Goal: Task Accomplishment & Management: Manage account settings

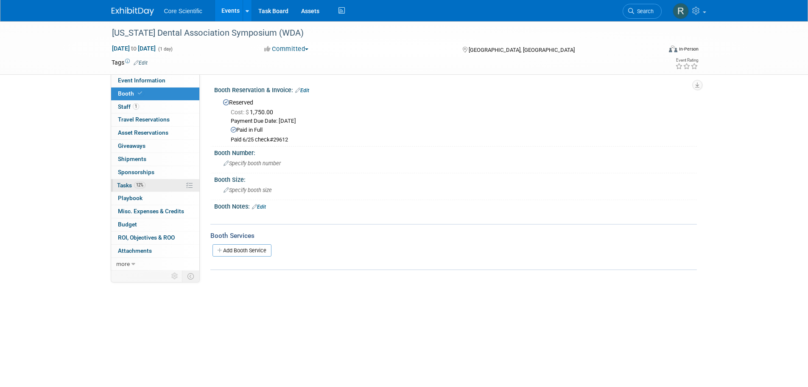
click at [127, 180] on link "12% Tasks 12%" at bounding box center [155, 185] width 88 height 13
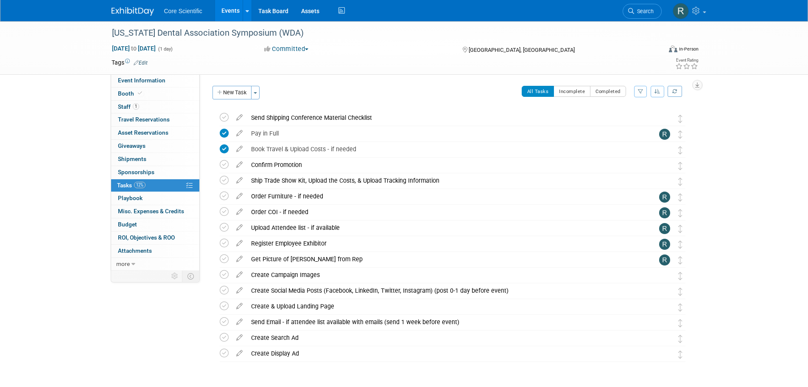
click at [137, 16] on img at bounding box center [133, 11] width 42 height 8
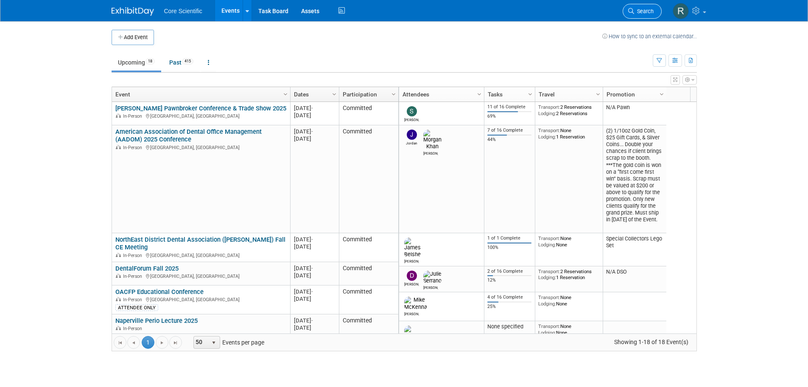
click at [646, 8] on link "Search" at bounding box center [642, 11] width 39 height 15
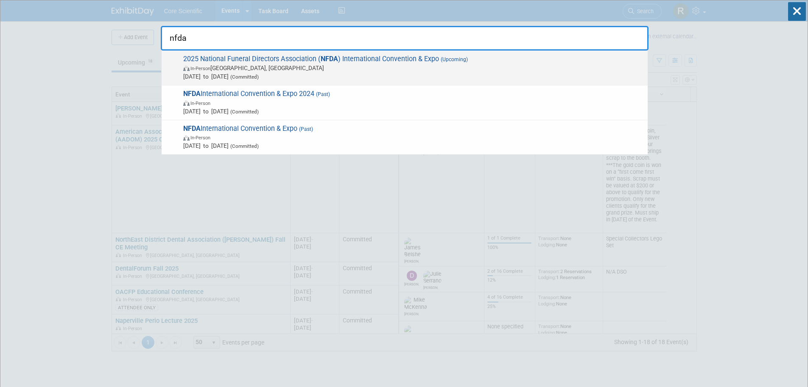
type input "nfda"
click at [198, 65] on span "In-Person [GEOGRAPHIC_DATA], [GEOGRAPHIC_DATA]" at bounding box center [413, 68] width 460 height 8
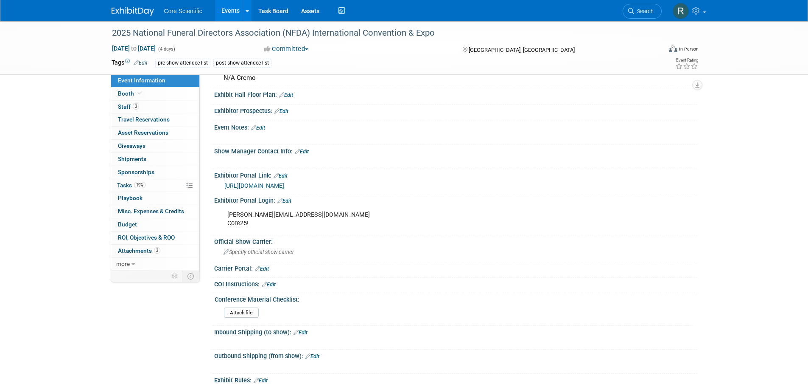
scroll to position [297, 0]
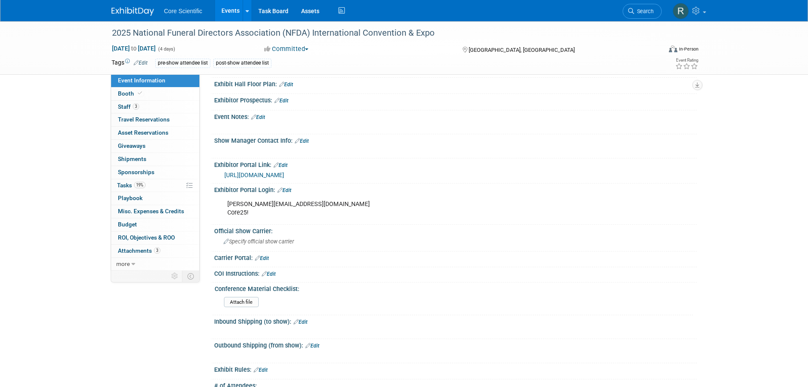
click at [284, 176] on link "https://nfda25.exh.mapyourshow.com/7_0/main/default" at bounding box center [254, 174] width 60 height 7
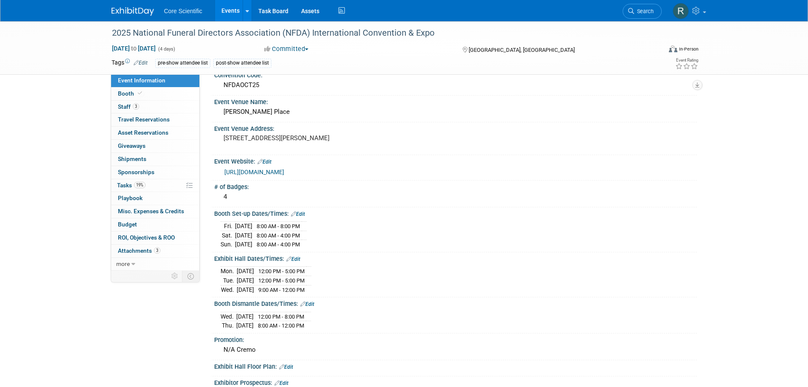
scroll to position [0, 0]
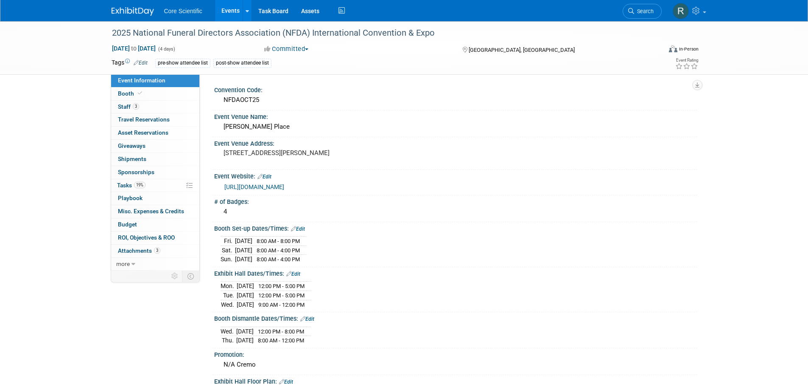
click at [121, 5] on link at bounding box center [138, 7] width 53 height 7
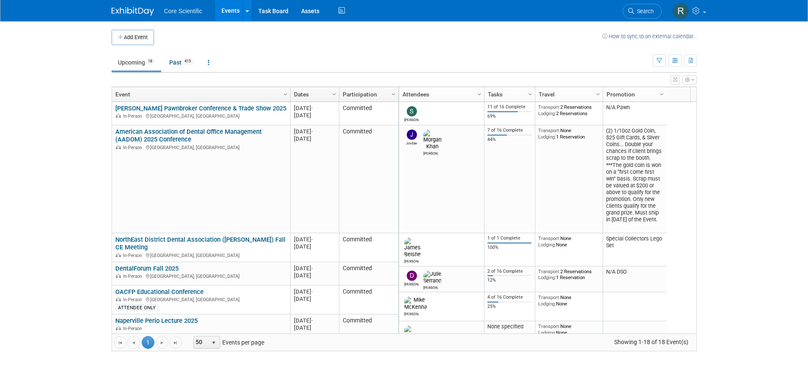
click at [92, 172] on body "Core Scientific Events Add Event Bulk Upload Events Shareable Event Boards Rece…" at bounding box center [404, 193] width 808 height 387
click at [148, 35] on button "Add Event" at bounding box center [133, 37] width 42 height 15
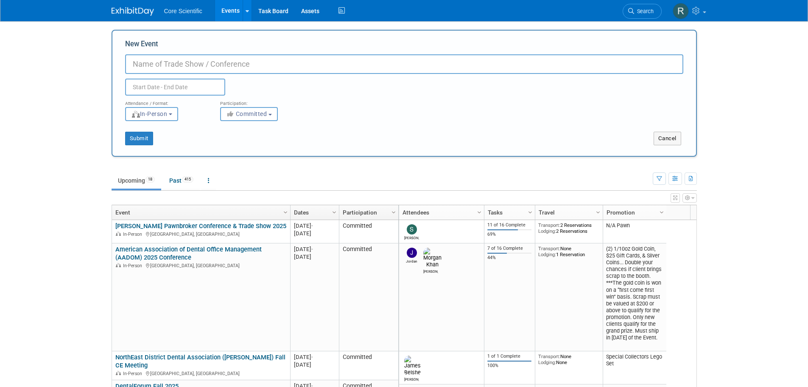
click at [321, 64] on input "New Event" at bounding box center [404, 64] width 558 height 20
click at [170, 69] on input "New Event" at bounding box center [404, 64] width 558 height 20
click at [269, 65] on input "Illinois State Dental Society" at bounding box center [404, 64] width 558 height 20
type input "[US_STATE] State Dental Society Annual Session"
click at [196, 86] on input "text" at bounding box center [175, 86] width 100 height 17
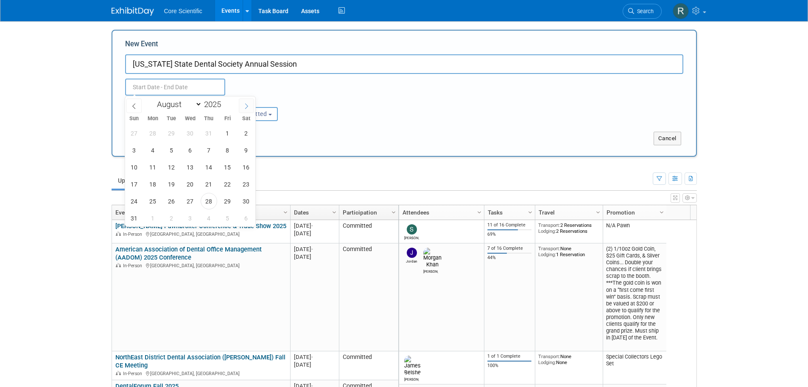
click at [246, 104] on icon at bounding box center [247, 106] width 6 height 6
select select "8"
click at [230, 150] on span "12" at bounding box center [227, 150] width 17 height 17
click at [246, 153] on span "13" at bounding box center [246, 150] width 17 height 17
type input "[DATE] to [DATE]"
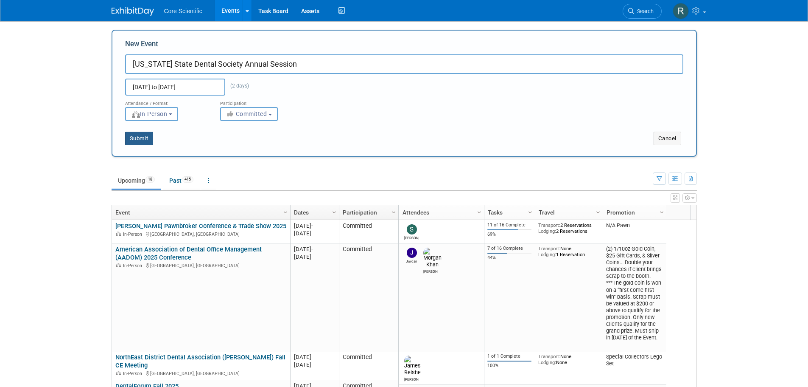
click at [140, 138] on button "Submit" at bounding box center [139, 139] width 28 height 14
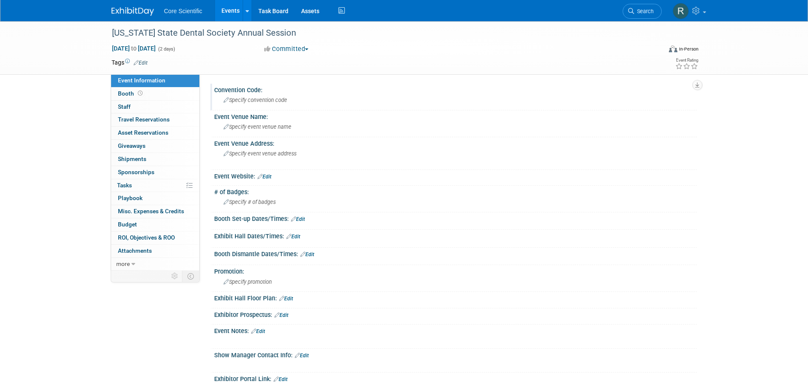
click at [245, 99] on span "Specify convention code" at bounding box center [256, 100] width 64 height 6
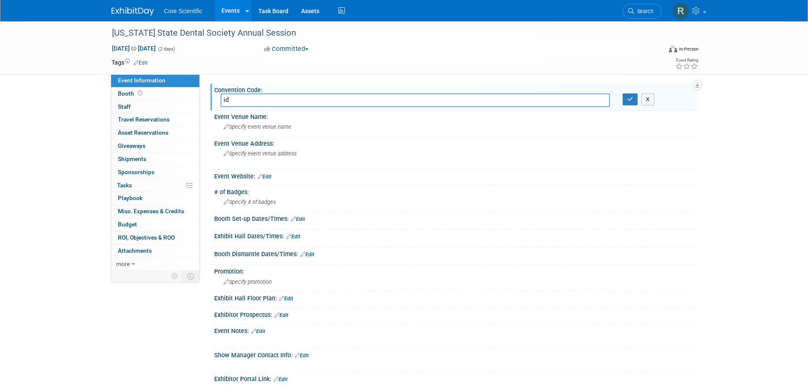
type input "i"
type input "ISDSSEP25"
click at [261, 129] on span "Specify event venue name" at bounding box center [258, 126] width 68 height 6
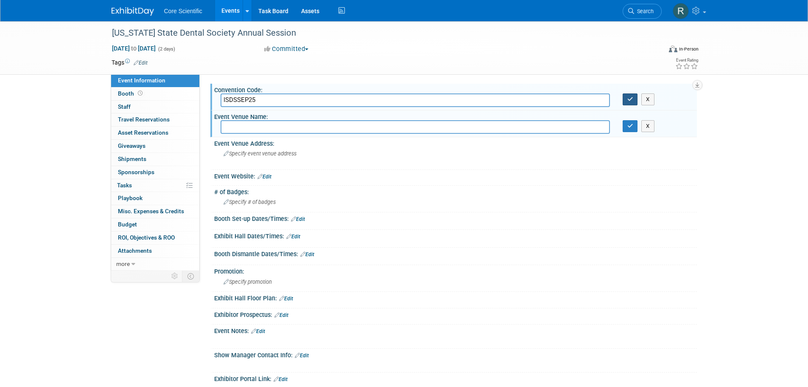
click at [630, 97] on icon "button" at bounding box center [631, 99] width 6 height 6
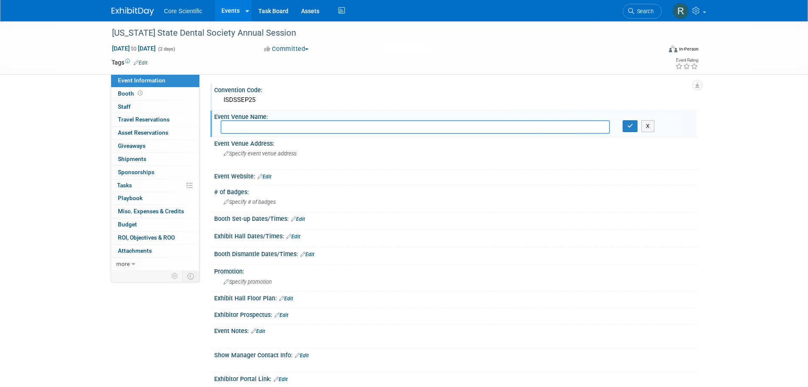
click at [283, 128] on input "text" at bounding box center [416, 126] width 390 height 13
paste input "Embassy Suites by [GEOGRAPHIC_DATA] & Conference Center"
type input "Embassy Suites by [GEOGRAPHIC_DATA] & Conference Center"
click at [623, 124] on button "button" at bounding box center [630, 126] width 15 height 12
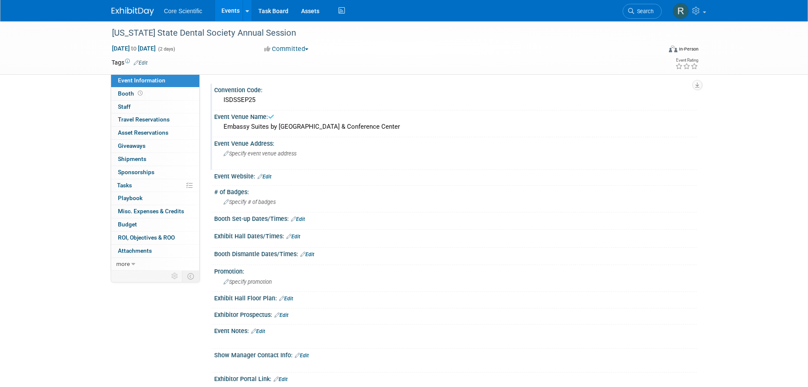
click at [283, 153] on span "Specify event venue address" at bounding box center [260, 153] width 73 height 6
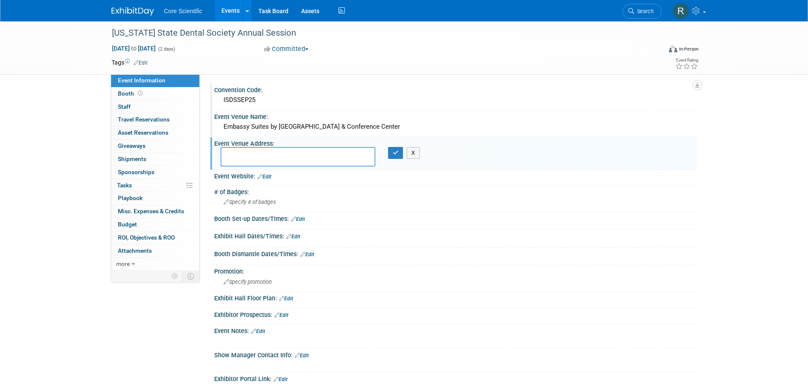
click at [241, 155] on textarea at bounding box center [298, 157] width 155 height 20
paste textarea "[STREET_ADDRESS]"
type textarea "[STREET_ADDRESS]"
click at [390, 154] on button "button" at bounding box center [395, 153] width 15 height 12
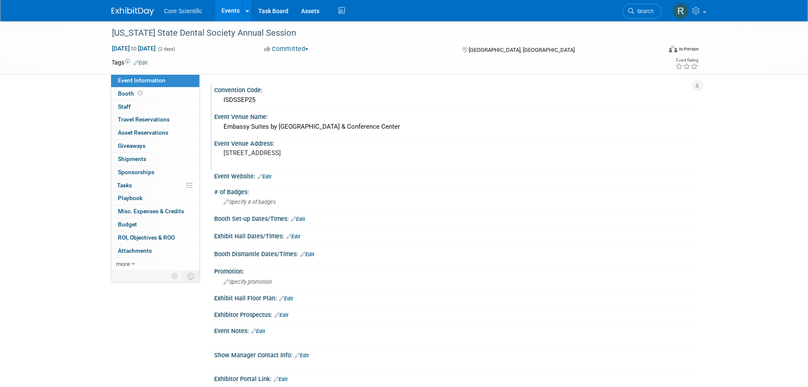
click at [269, 178] on link "Edit" at bounding box center [265, 177] width 14 height 6
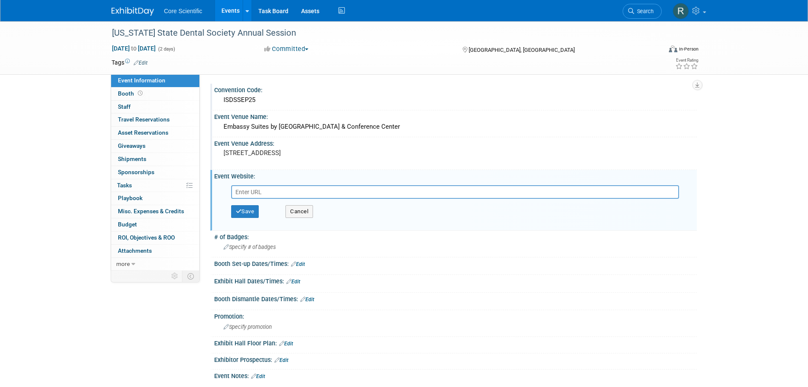
click at [262, 192] on input "text" at bounding box center [455, 192] width 448 height 14
type input "[URL][DOMAIN_NAME]"
click at [253, 210] on button "Save" at bounding box center [245, 211] width 28 height 13
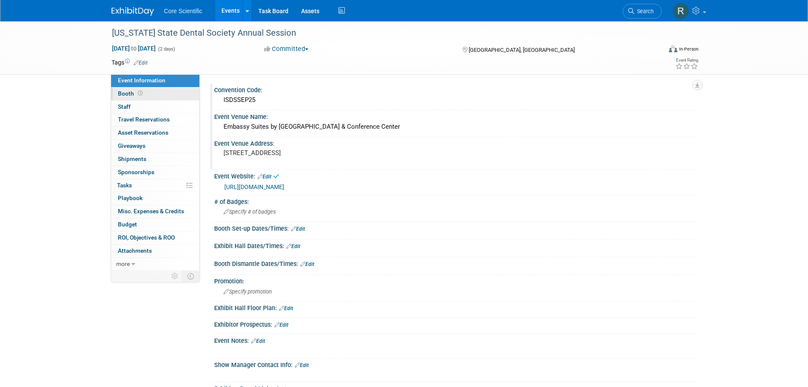
click at [158, 96] on link "Booth" at bounding box center [155, 93] width 88 height 13
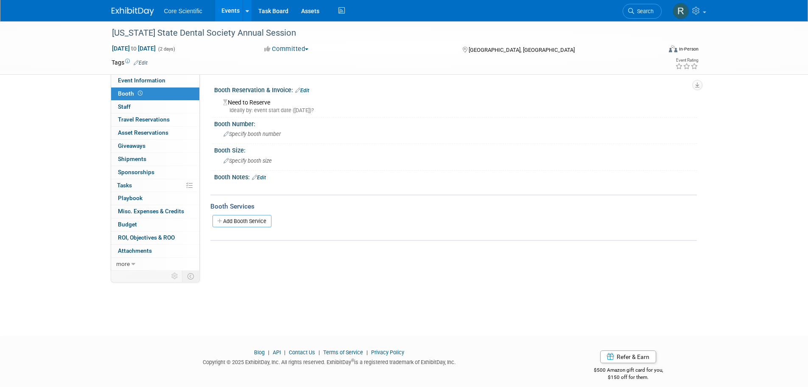
click at [262, 104] on div "Need to Reserve Ideally by: event start date (Fri. Sep 12, 2025)?" at bounding box center [456, 105] width 470 height 18
click at [301, 92] on link "Edit" at bounding box center [302, 90] width 14 height 6
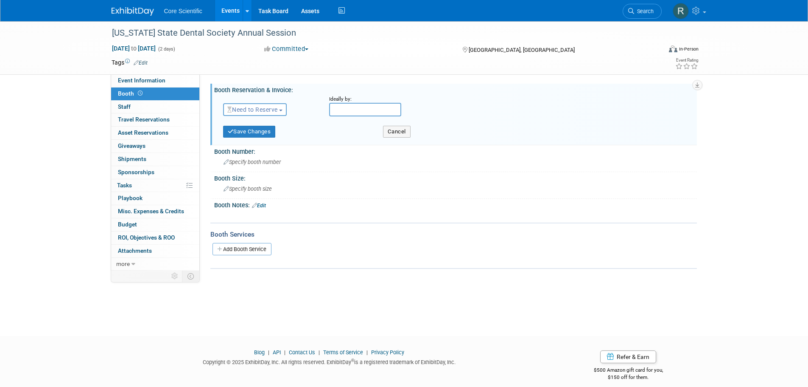
click at [274, 112] on span "Need to Reserve" at bounding box center [252, 109] width 50 height 7
click at [272, 135] on link "Reserved" at bounding box center [269, 136] width 91 height 12
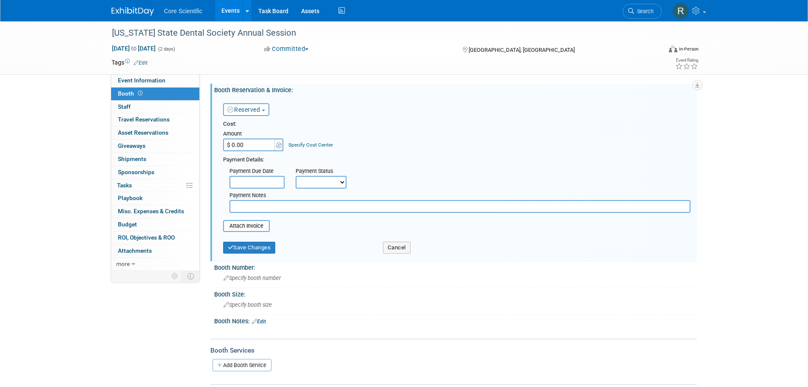
click at [250, 144] on input "$ 0.00" at bounding box center [249, 144] width 53 height 13
type input "$ 1,500.00"
click at [272, 207] on input "text" at bounding box center [460, 206] width 461 height 13
click at [330, 183] on select "Not Paid Yet Partially Paid Paid in Full" at bounding box center [321, 182] width 51 height 13
select select "1"
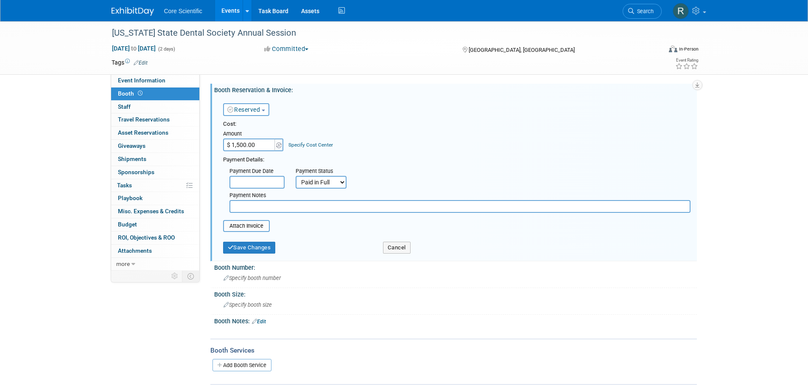
click at [296, 176] on select "Not Paid Yet Partially Paid Paid in Full" at bounding box center [321, 182] width 51 height 13
click at [255, 230] on input "file" at bounding box center [218, 226] width 101 height 10
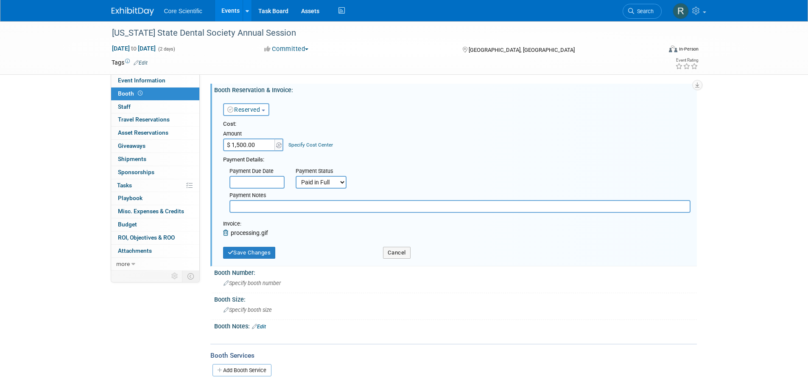
click at [258, 233] on span "processing.gif" at bounding box center [249, 232] width 37 height 7
click at [397, 254] on button "Cancel" at bounding box center [397, 253] width 28 height 12
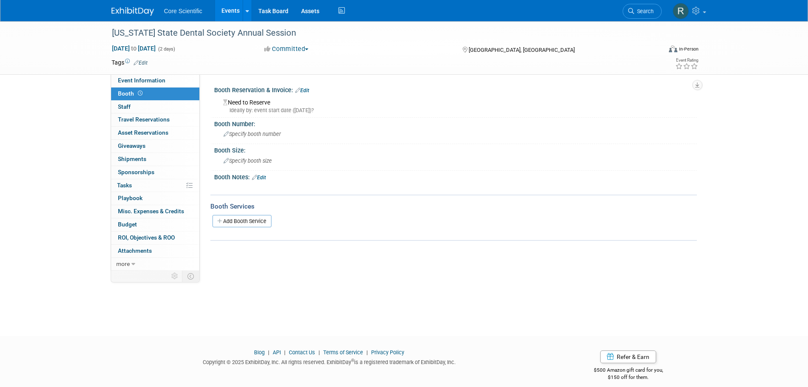
click at [308, 94] on div "Need to Reserve Ideally by: event start date (Fri. Sep 12, 2025)?" at bounding box center [455, 104] width 483 height 21
click at [308, 89] on link "Edit" at bounding box center [302, 90] width 14 height 6
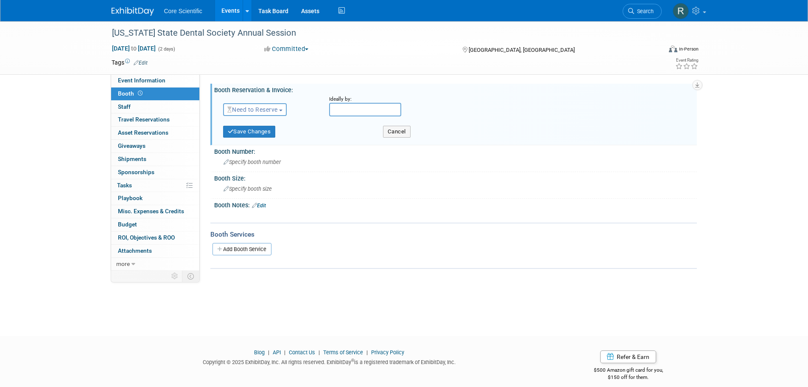
click at [252, 106] on span "Need to Reserve" at bounding box center [252, 109] width 50 height 7
click at [255, 133] on link "Reserved" at bounding box center [269, 136] width 91 height 12
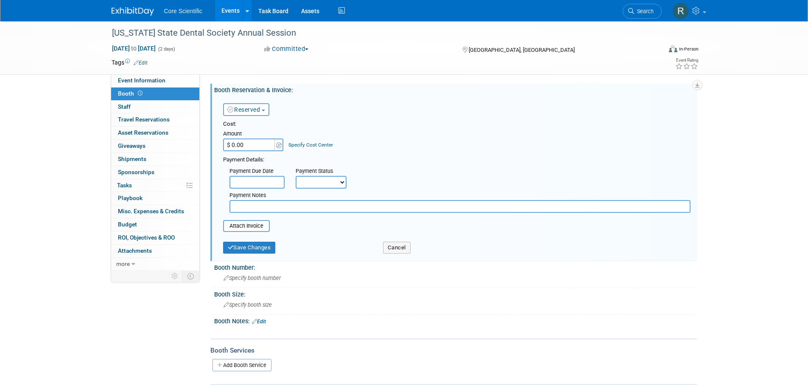
click at [255, 144] on input "$ 0.00" at bounding box center [249, 144] width 53 height 13
click at [241, 146] on input "$ 0.00" at bounding box center [249, 144] width 53 height 13
type input "$ 1,500.00"
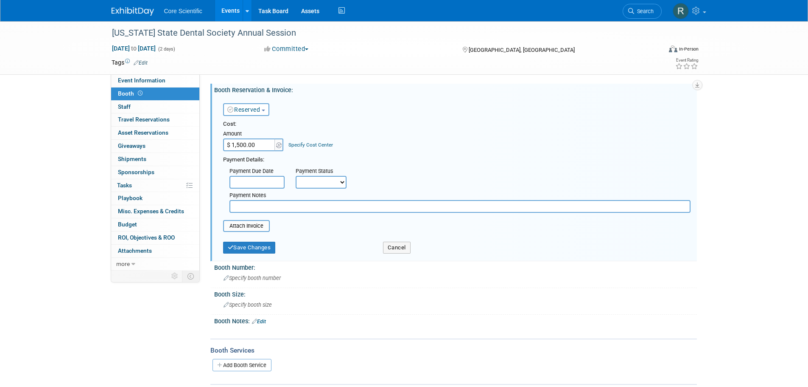
click at [270, 188] on body "Core Scientific Events Add Event Bulk Upload Events Shareable Event Boards Rece…" at bounding box center [404, 193] width 808 height 387
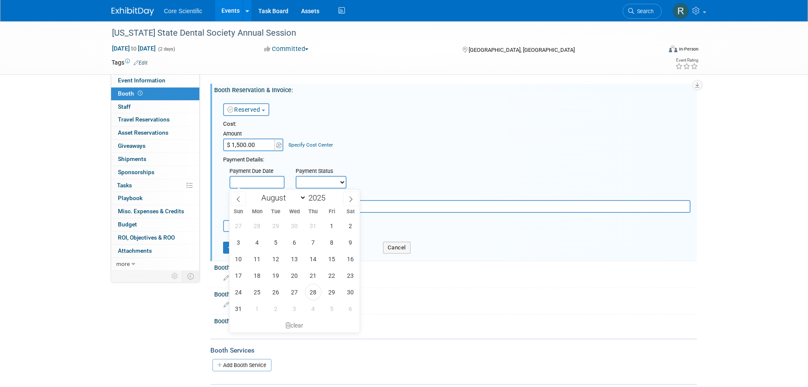
click at [321, 186] on select "Not Paid Yet Partially Paid Paid in Full" at bounding box center [321, 182] width 51 height 13
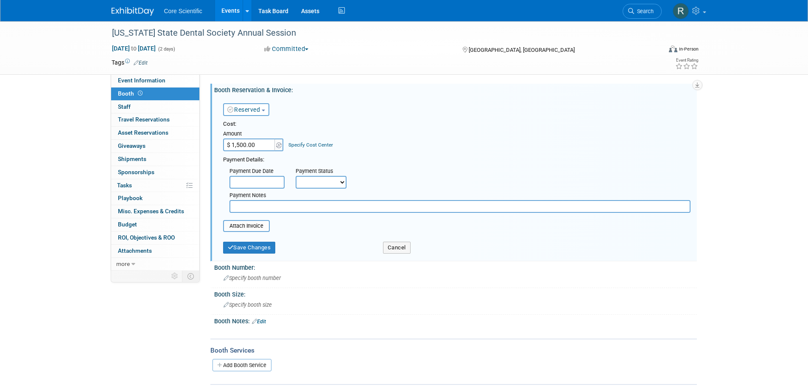
select select "1"
click at [296, 176] on select "Not Paid Yet Partially Paid Paid in Full" at bounding box center [321, 182] width 51 height 13
click at [241, 233] on form "Reserved Need to Reserve Reserved No Reservation Required Ideally by: Cost: Amo…" at bounding box center [457, 176] width 468 height 162
click at [241, 231] on input "file" at bounding box center [218, 226] width 101 height 10
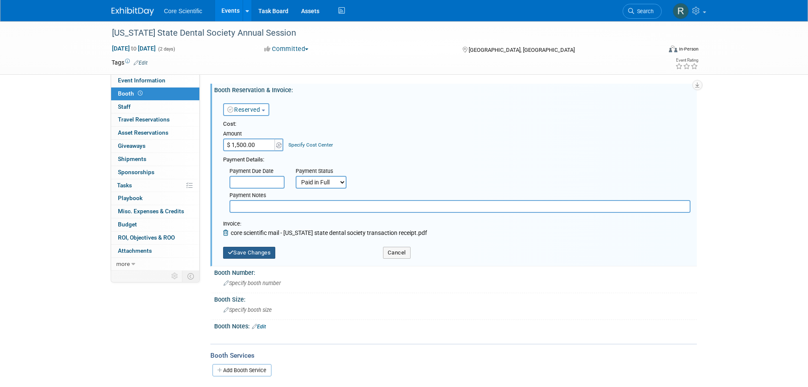
click at [256, 258] on button "Save Changes" at bounding box center [249, 253] width 53 height 12
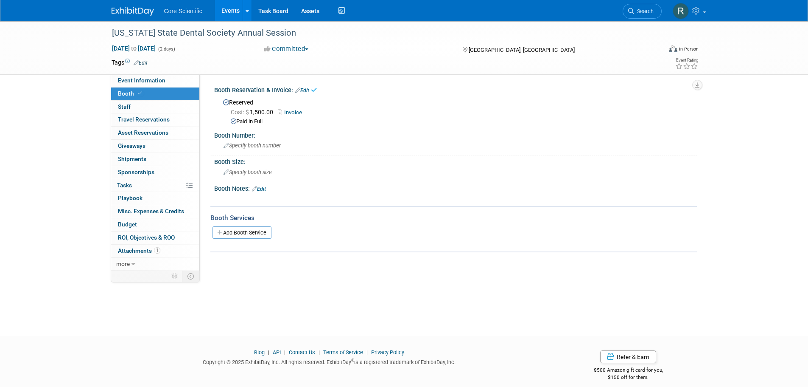
click at [265, 186] on link "Edit" at bounding box center [259, 189] width 14 height 6
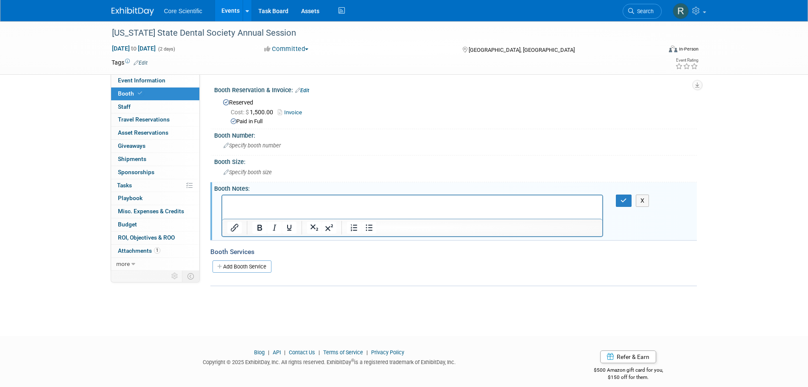
click at [241, 201] on p "Rich Text Area. Press ALT-0 for help." at bounding box center [412, 202] width 371 height 8
paste body "Rich Text Area. Press ALT-0 for help."
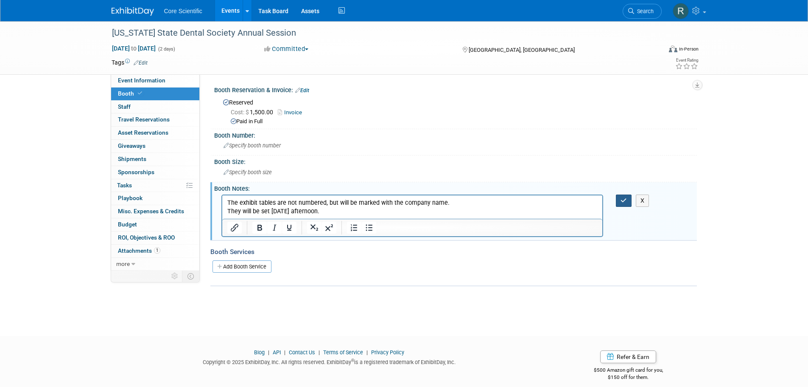
click at [622, 202] on icon "button" at bounding box center [624, 200] width 6 height 6
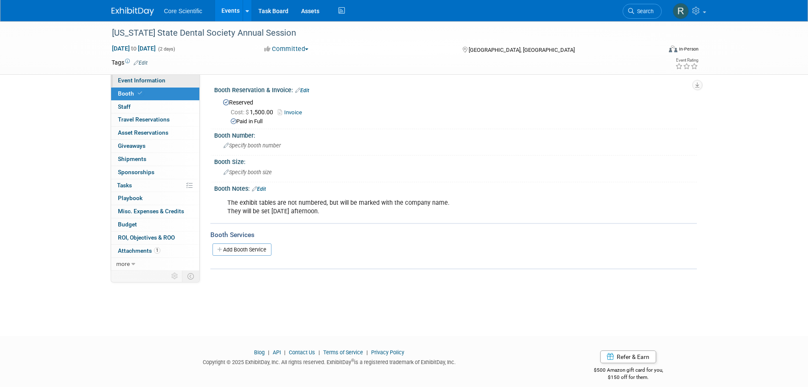
click at [151, 82] on span "Event Information" at bounding box center [142, 80] width 48 height 7
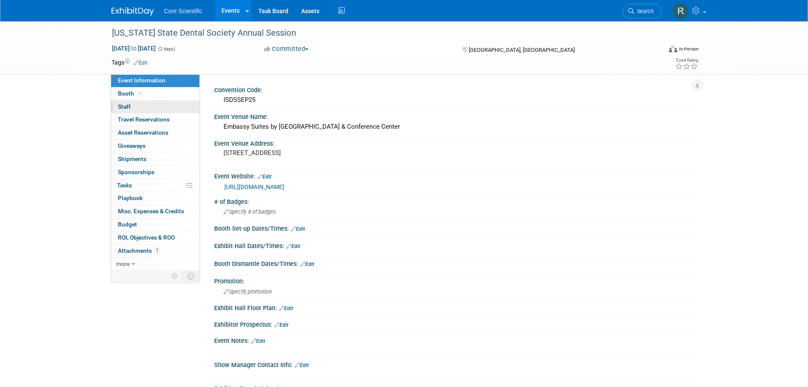
click at [126, 103] on span "Staff 0" at bounding box center [124, 106] width 13 height 7
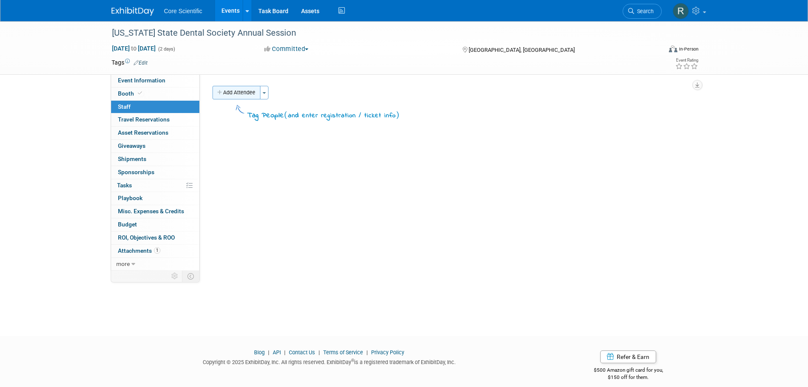
click at [245, 96] on button "Add Attendee" at bounding box center [237, 93] width 48 height 14
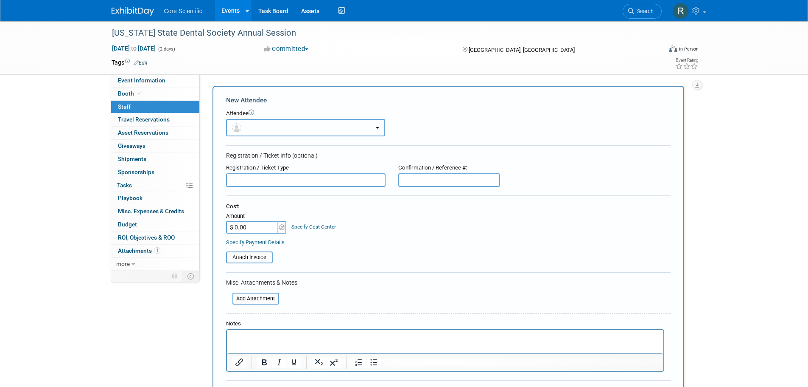
click at [254, 126] on button "button" at bounding box center [305, 127] width 159 height 17
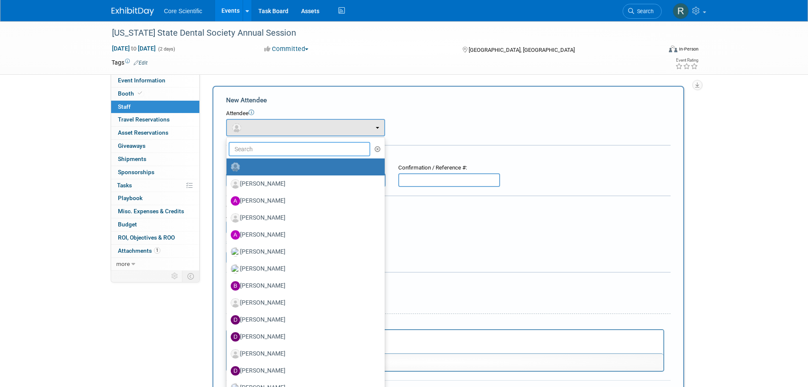
click at [258, 150] on input "text" at bounding box center [300, 149] width 142 height 14
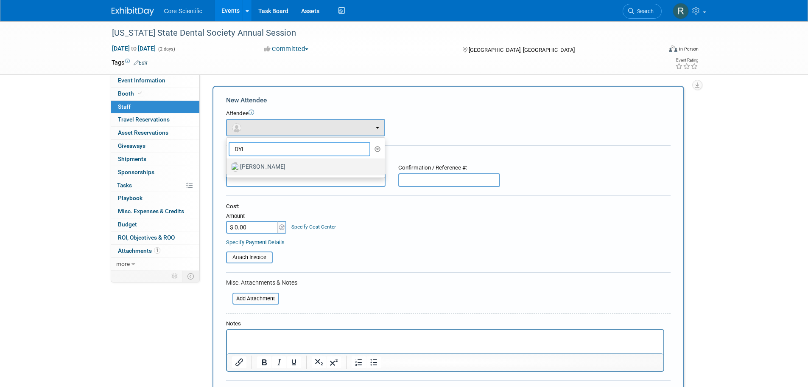
type input "DYL"
click at [258, 161] on label "[PERSON_NAME]" at bounding box center [304, 167] width 146 height 14
click at [228, 163] on input "[PERSON_NAME]" at bounding box center [225, 166] width 6 height 6
select select "2d7ef4e5-a5de-42ab-88ca-eb88e727763b"
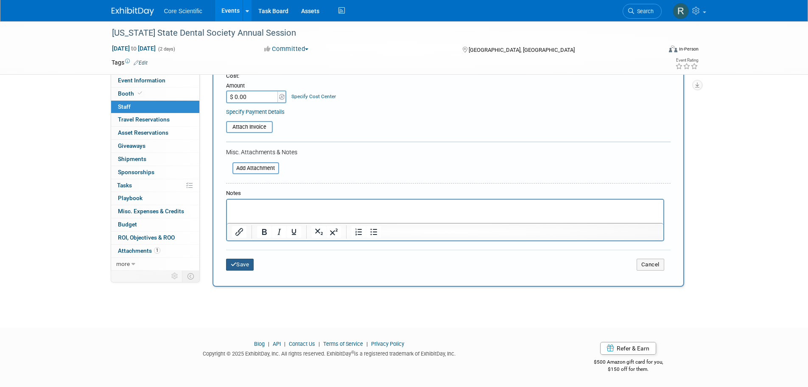
click at [244, 266] on button "Save" at bounding box center [240, 264] width 28 height 12
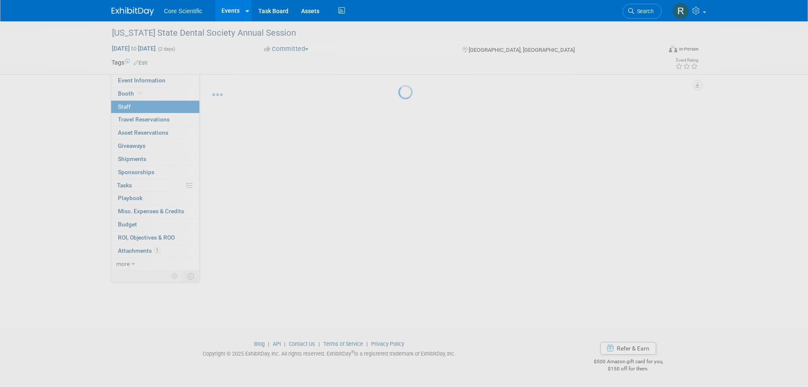
scroll to position [8, 0]
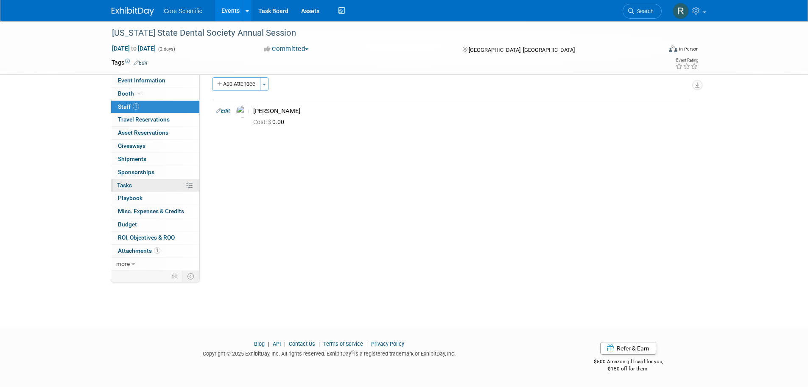
click at [154, 186] on link "0% Tasks 0%" at bounding box center [155, 185] width 88 height 13
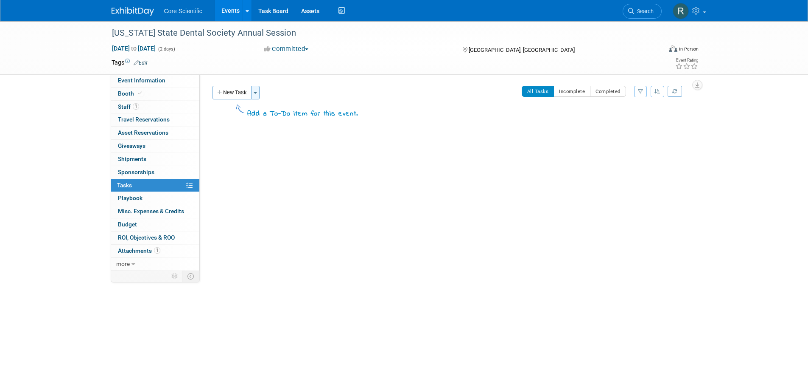
click at [257, 93] on span "button" at bounding box center [255, 93] width 3 height 2
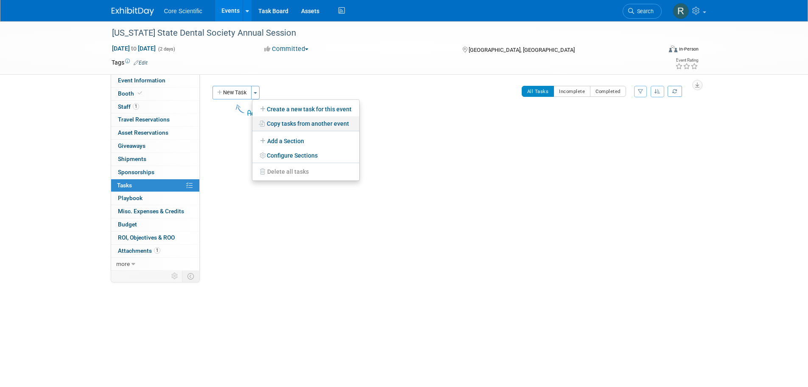
click at [269, 121] on link "Copy tasks from another event" at bounding box center [305, 123] width 107 height 14
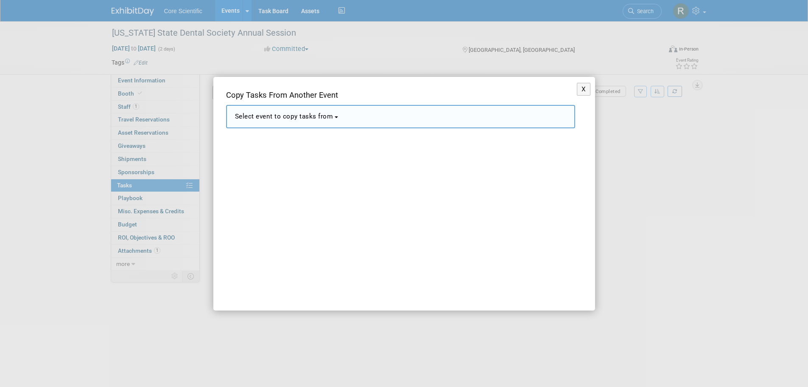
click at [269, 121] on button "Select event to copy tasks from" at bounding box center [400, 116] width 349 height 23
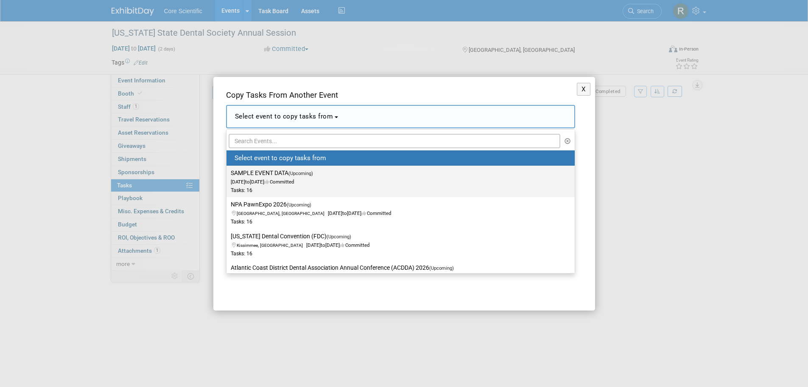
click at [276, 183] on span "Jan 1, 2028 to Jan 4, 2028 Committed" at bounding box center [274, 177] width 87 height 14
click at [228, 176] on input "SAMPLE EVENT DATA (Upcoming) Jan 1, 2028 to Jan 4, 2028 Committed Tasks: 16" at bounding box center [225, 173] width 6 height 6
select select "11090879"
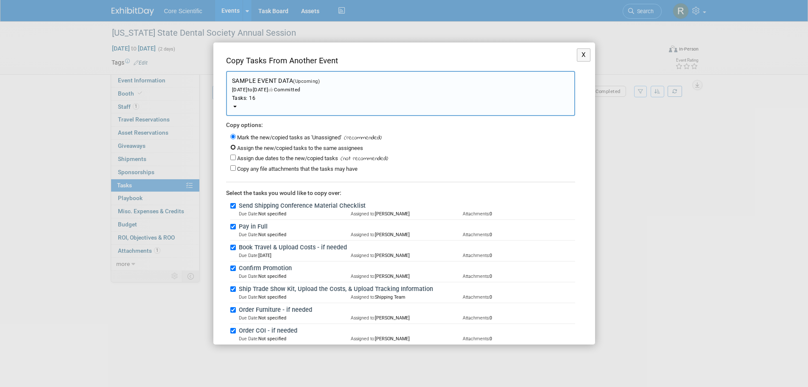
click at [233, 146] on input "Assign the new/copied tasks to the same assignees" at bounding box center [233, 147] width 6 height 6
radio input "true"
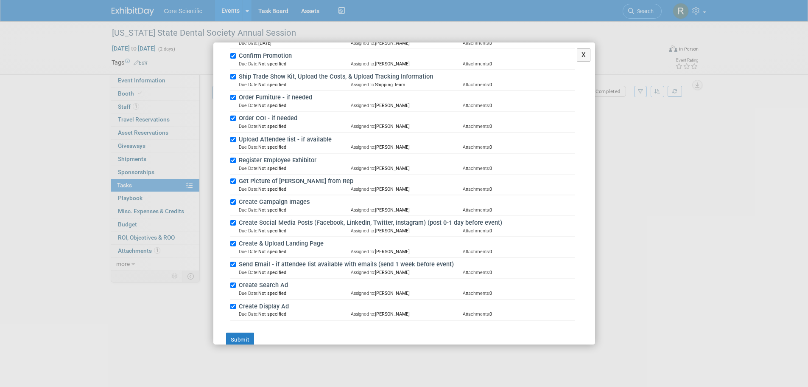
scroll to position [227, 0]
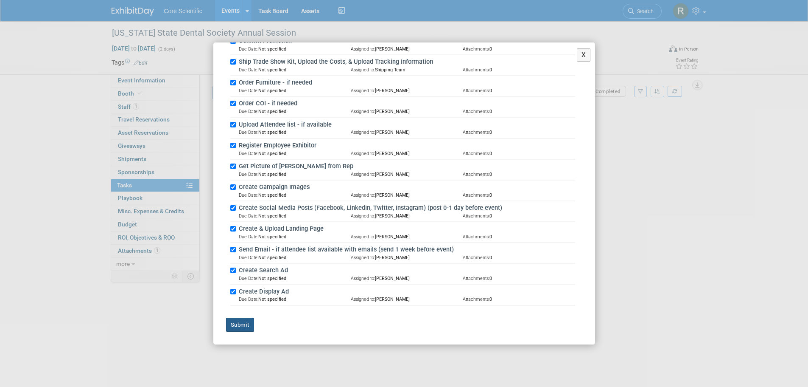
click at [237, 329] on button "Submit" at bounding box center [240, 324] width 28 height 14
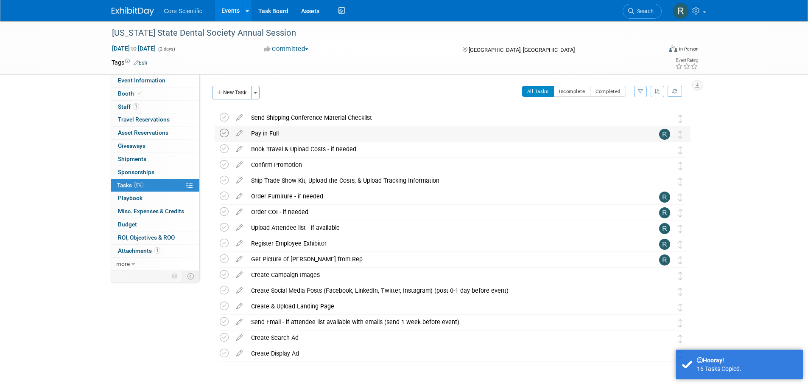
click at [226, 132] on icon at bounding box center [224, 133] width 9 height 9
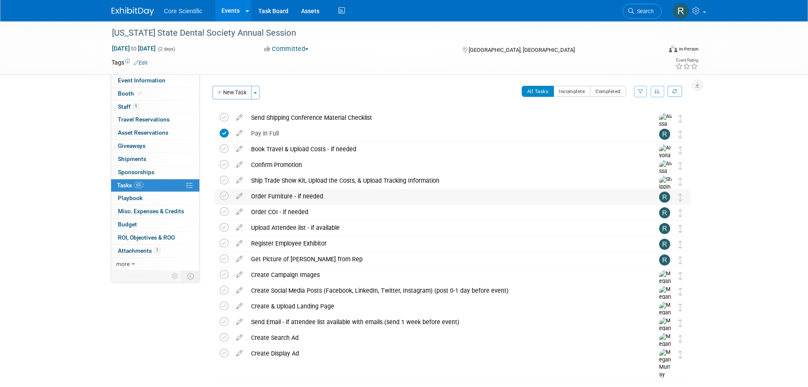
click at [294, 196] on div "Order Furniture - if needed" at bounding box center [444, 196] width 395 height 14
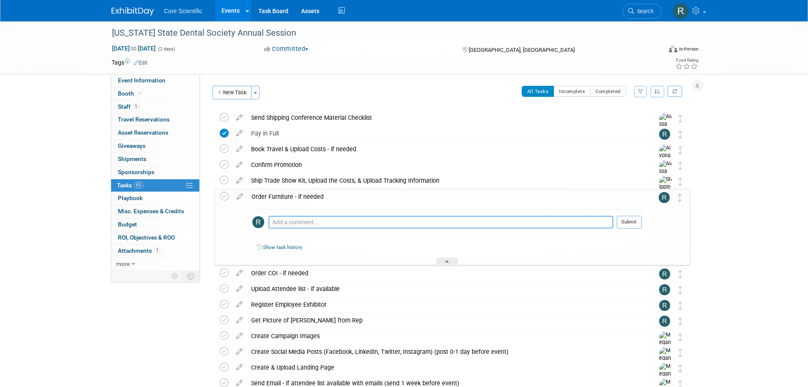
click at [292, 227] on textarea at bounding box center [441, 222] width 345 height 13
click at [306, 221] on textarea "table, chairs, provided, hall is carpeted" at bounding box center [441, 222] width 345 height 13
type textarea "table, chairs are provided, hall is carpeted"
click at [630, 227] on button "Submit" at bounding box center [629, 222] width 25 height 13
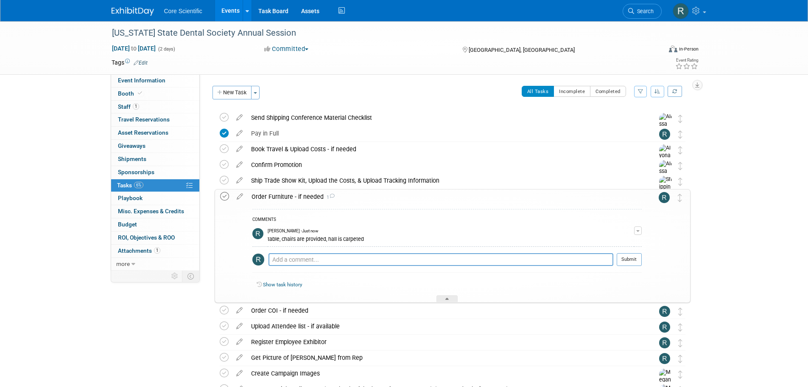
click at [224, 197] on icon at bounding box center [224, 196] width 9 height 9
click at [771, 213] on div "Illinois State Dental Society Annual Session Sep 12, 2025 to Sep 13, 2025 (2 da…" at bounding box center [404, 266] width 808 height 491
click at [356, 197] on div "Order Furniture - if needed 1" at bounding box center [444, 196] width 395 height 14
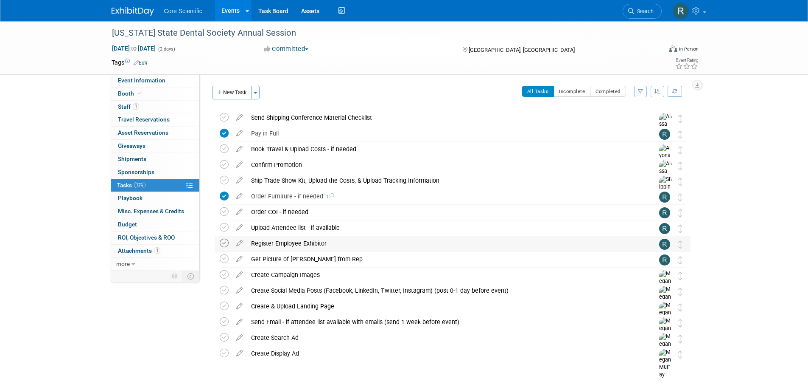
click at [221, 246] on icon at bounding box center [224, 242] width 9 height 9
click at [133, 319] on div "Event Information Event Info Booth Booth 1 Staff 1 Staff 0 Travel Reservations …" at bounding box center [404, 208] width 598 height 375
click at [145, 79] on span "Event Information" at bounding box center [142, 80] width 48 height 7
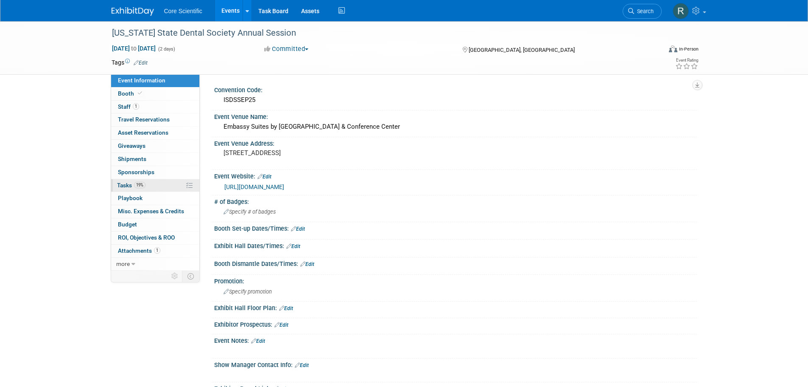
click at [135, 184] on span "19%" at bounding box center [139, 185] width 11 height 6
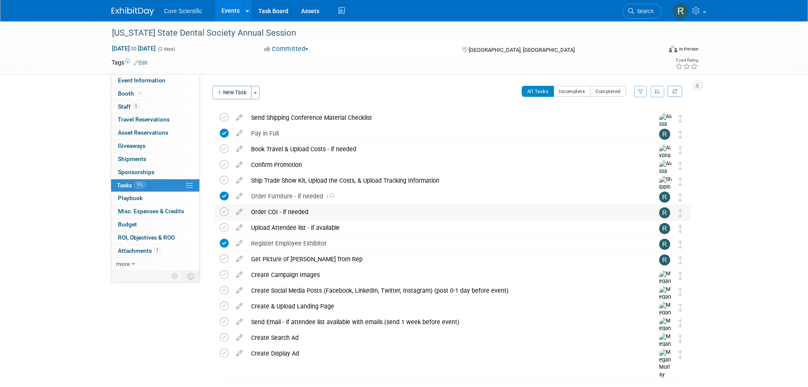
click at [289, 214] on div "Order COI - if needed" at bounding box center [444, 212] width 395 height 14
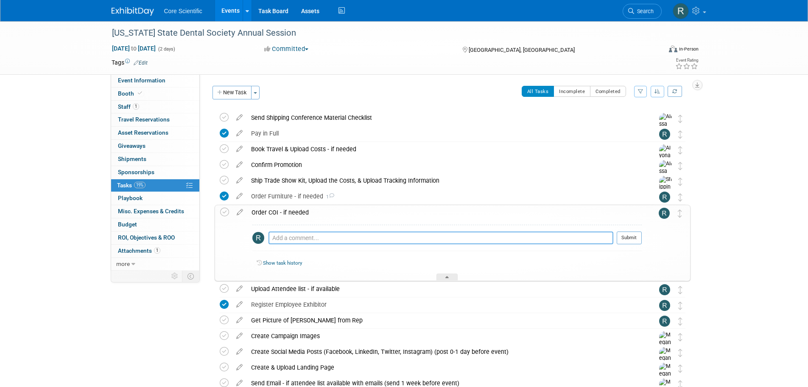
click at [289, 233] on textarea at bounding box center [441, 237] width 345 height 13
type textarea "not required"
click at [623, 241] on button "Submit" at bounding box center [629, 237] width 25 height 13
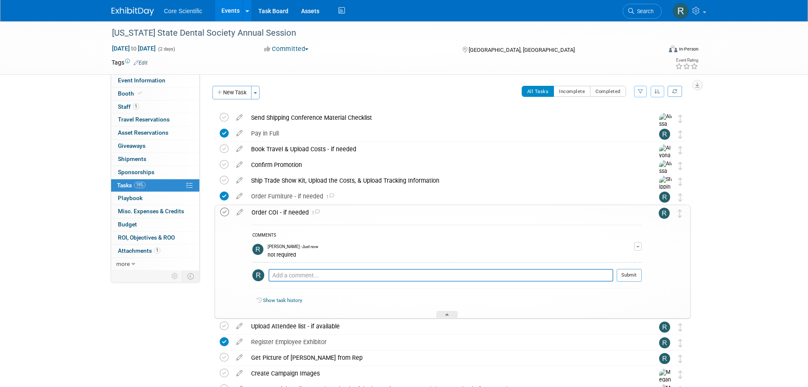
click at [228, 215] on icon at bounding box center [224, 211] width 9 height 9
click at [129, 75] on link "Event Information" at bounding box center [155, 80] width 88 height 13
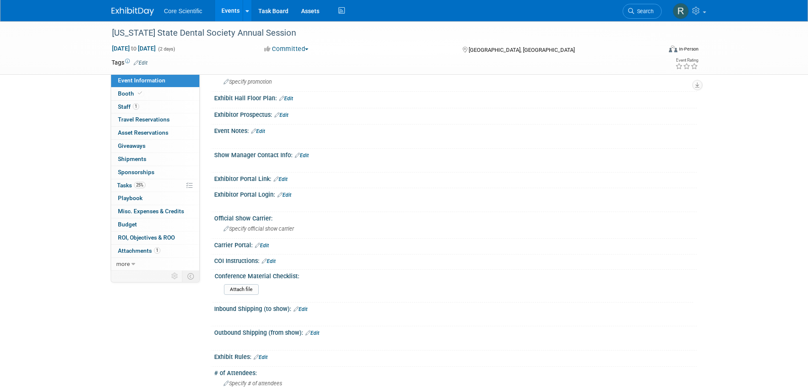
scroll to position [85, 0]
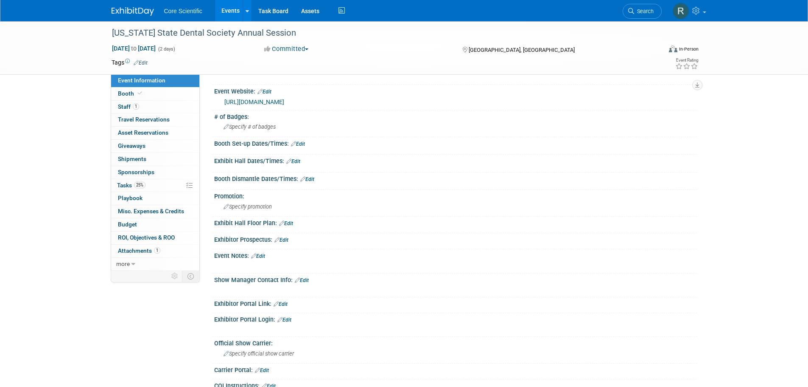
click at [302, 145] on link "Edit" at bounding box center [298, 144] width 14 height 6
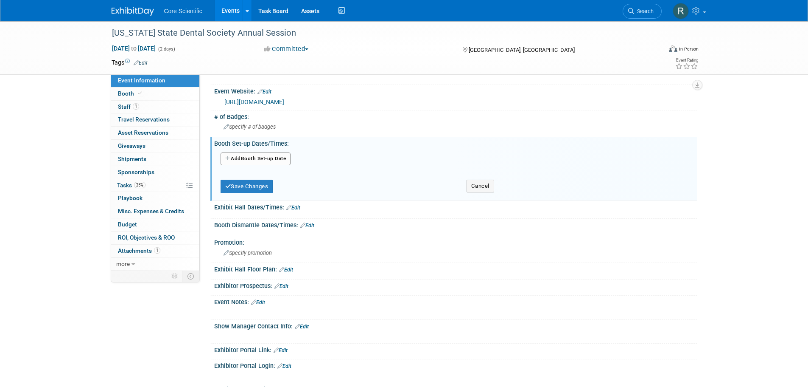
click at [496, 185] on div "Add Another Booth Set-up Date Save Changes Cancel" at bounding box center [455, 172] width 483 height 51
click at [486, 184] on button "Cancel" at bounding box center [481, 185] width 28 height 13
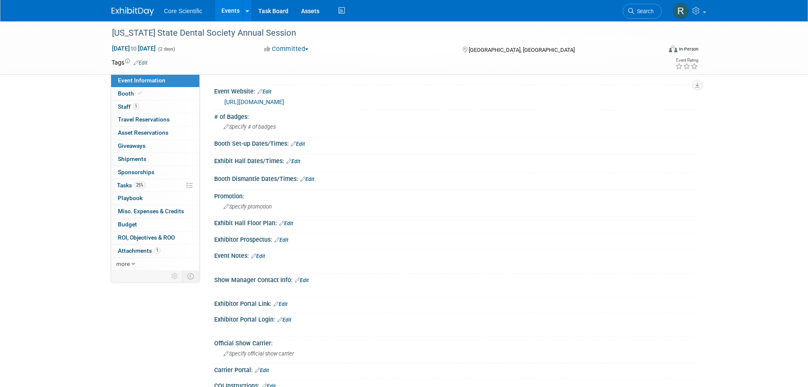
click at [297, 161] on link "Edit" at bounding box center [293, 161] width 14 height 6
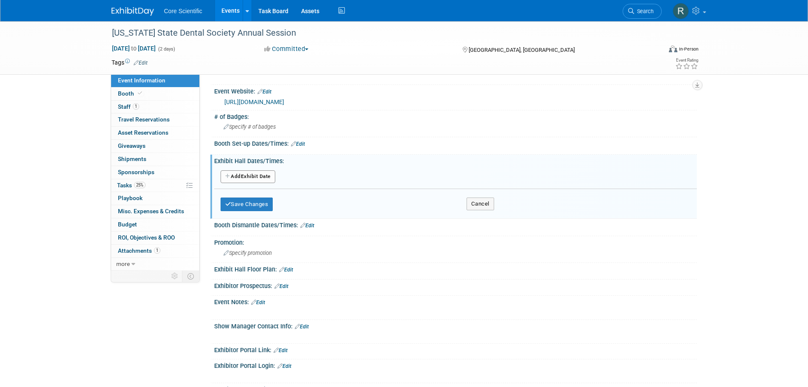
click at [249, 177] on button "Add Another Exhibit Date" at bounding box center [248, 176] width 55 height 13
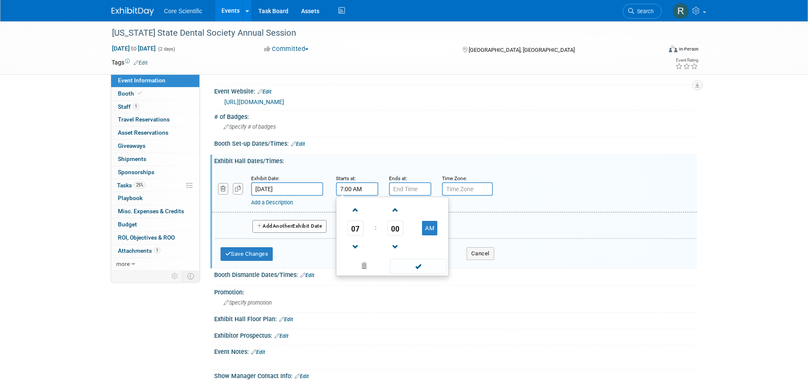
click at [365, 189] on input "7:00 AM" at bounding box center [357, 189] width 42 height 14
click at [354, 213] on span at bounding box center [355, 209] width 15 height 15
click at [397, 227] on span "00" at bounding box center [395, 227] width 16 height 15
click at [403, 232] on td "30" at bounding box center [405, 232] width 27 height 23
type input "8:30 AM"
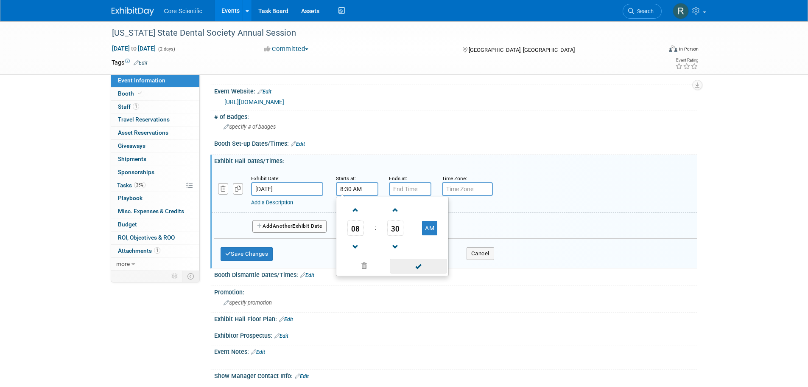
click at [416, 263] on span at bounding box center [418, 265] width 57 height 15
click at [399, 190] on input "7:00 PM" at bounding box center [410, 189] width 42 height 14
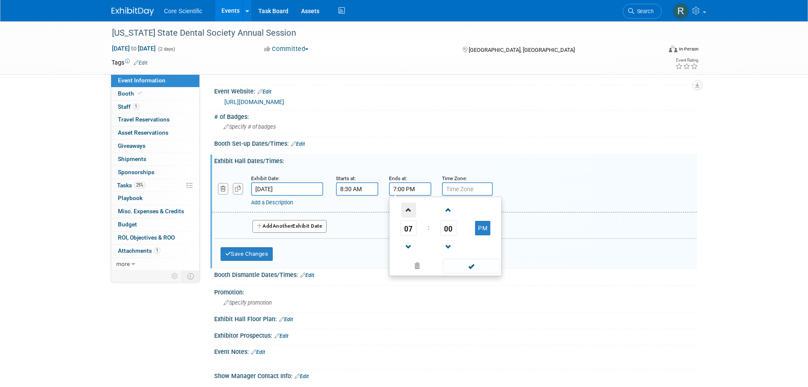
click at [402, 209] on span at bounding box center [408, 209] width 15 height 15
click at [406, 239] on span at bounding box center [408, 246] width 15 height 15
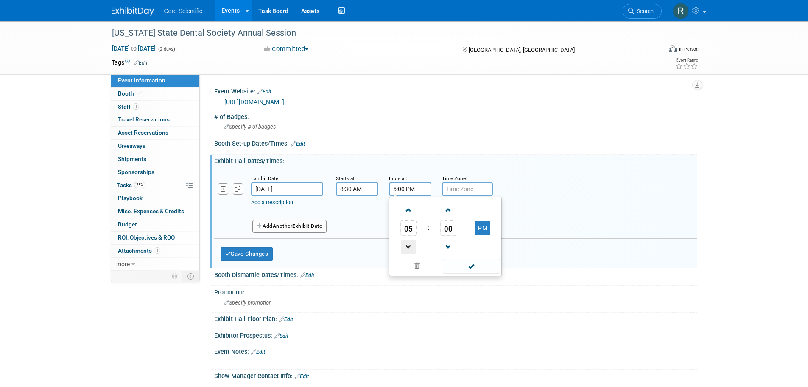
type input "4:00 PM"
click at [474, 263] on span at bounding box center [471, 265] width 57 height 15
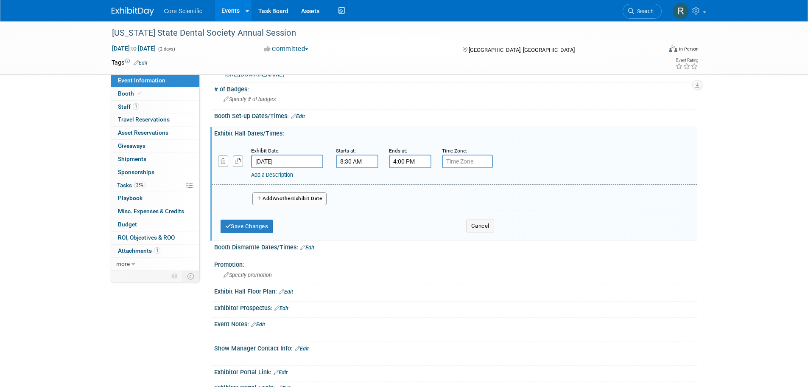
scroll to position [127, 0]
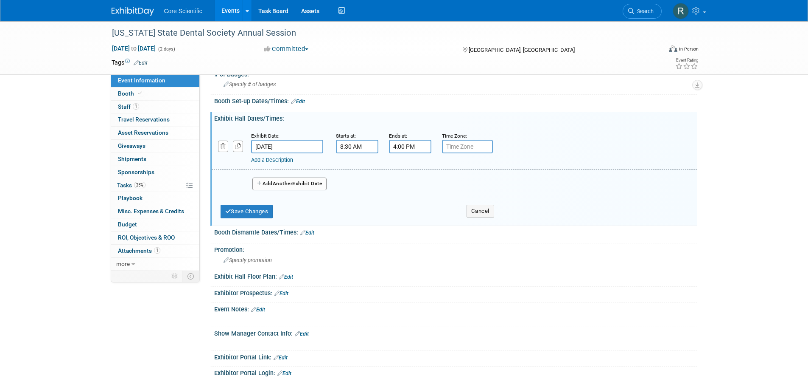
click at [287, 182] on span "Another" at bounding box center [283, 183] width 20 height 6
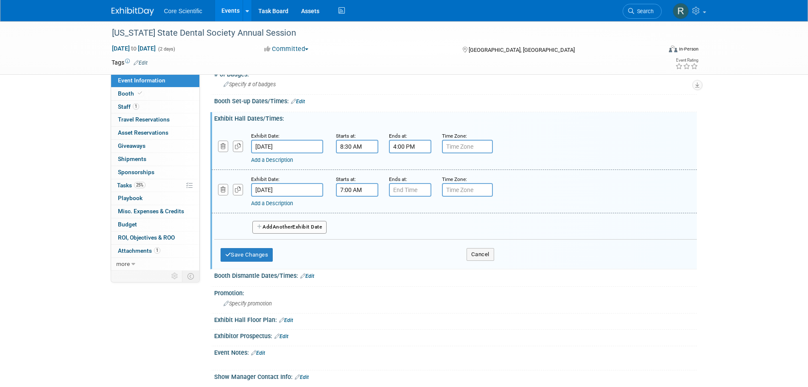
click at [364, 194] on input "7:00 AM" at bounding box center [357, 190] width 42 height 14
click at [359, 211] on span at bounding box center [355, 210] width 15 height 15
type input "8:00 AM"
click at [410, 197] on div "08 : 00 AM 12 01 02 03 04 05 06 07 08 09 10 11 00 05 10 15 20 25 30 35 40 45 50…" at bounding box center [392, 236] width 113 height 79
click at [413, 188] on input "7:00 PM" at bounding box center [410, 190] width 42 height 14
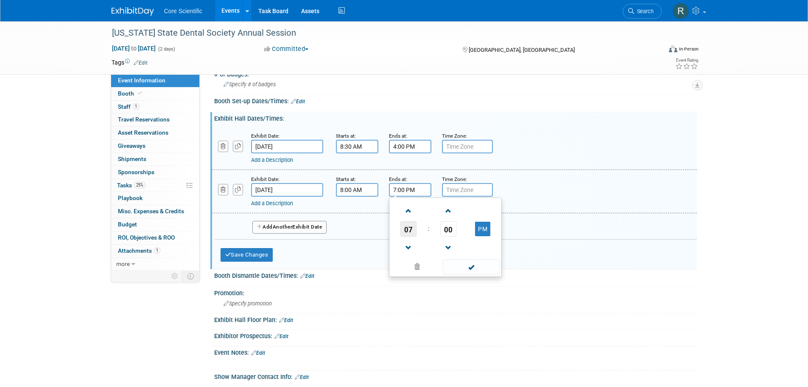
click at [412, 231] on span "07" at bounding box center [409, 228] width 16 height 15
click at [456, 210] on td "02" at bounding box center [459, 210] width 27 height 23
type input "2:00 PM"
click at [546, 191] on div "Add a Description Description:" at bounding box center [454, 190] width 498 height 33
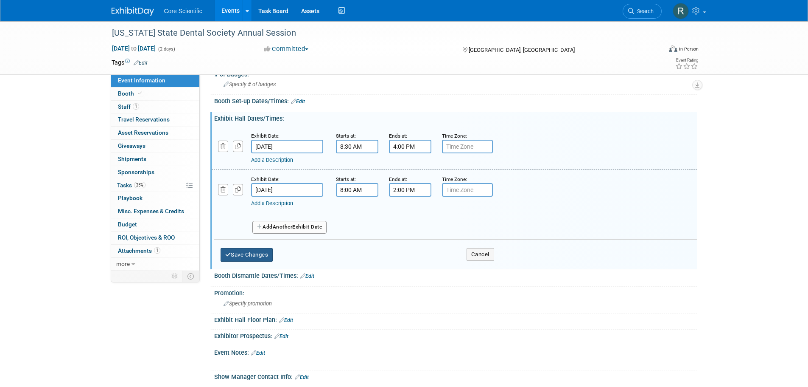
click at [243, 257] on button "Save Changes" at bounding box center [247, 255] width 53 height 14
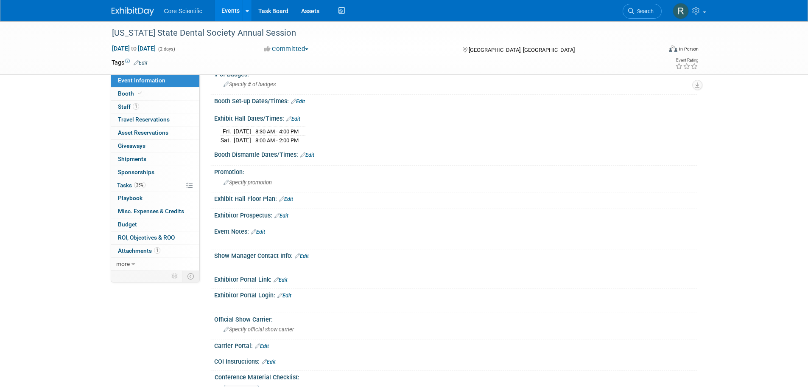
click at [259, 232] on link "Edit" at bounding box center [258, 232] width 14 height 6
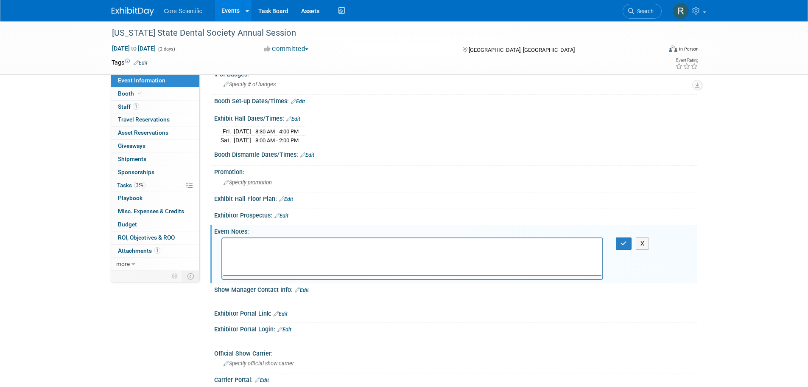
scroll to position [0, 0]
click at [259, 248] on p "Rich Text Area. Press ALT-0 for help." at bounding box center [412, 245] width 371 height 8
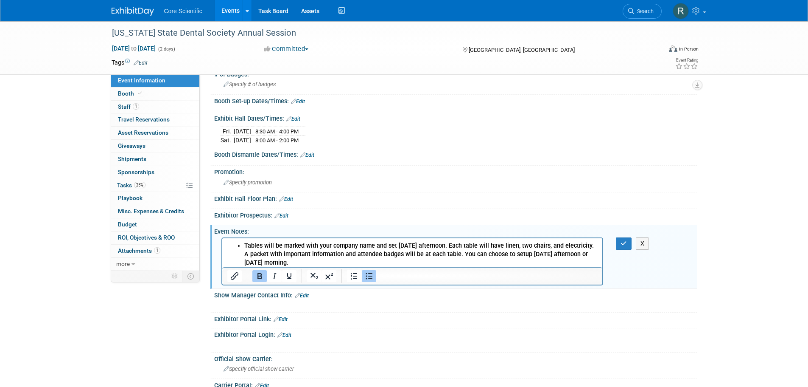
click at [310, 259] on li "Tables will be marked with your company name and set [DATE] afternoon. Each tab…" at bounding box center [421, 253] width 354 height 25
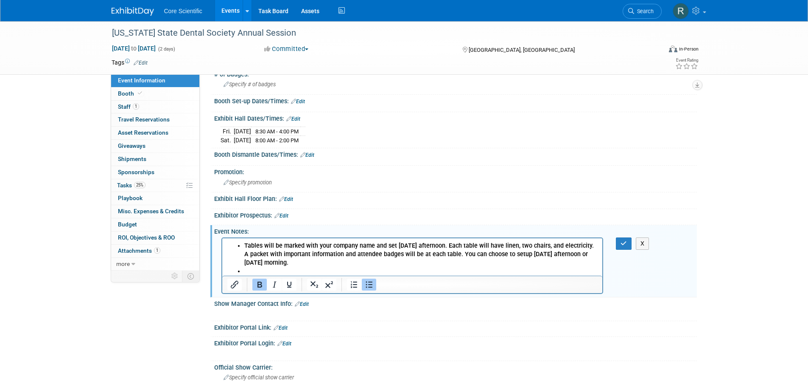
click at [280, 270] on li "Rich Text Area. Press ALT-0 for help." at bounding box center [421, 270] width 354 height 8
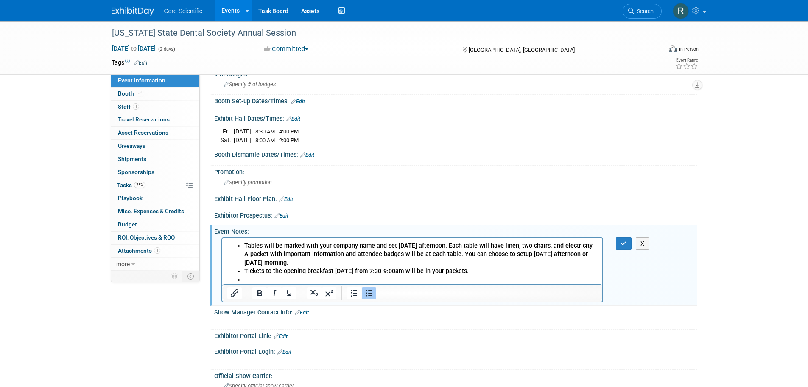
click at [313, 278] on li "Rich Text Area. Press ALT-0 for help." at bounding box center [421, 279] width 354 height 8
click at [330, 277] on li "Rich Text Area. Press ALT-0 for help." at bounding box center [421, 279] width 354 height 8
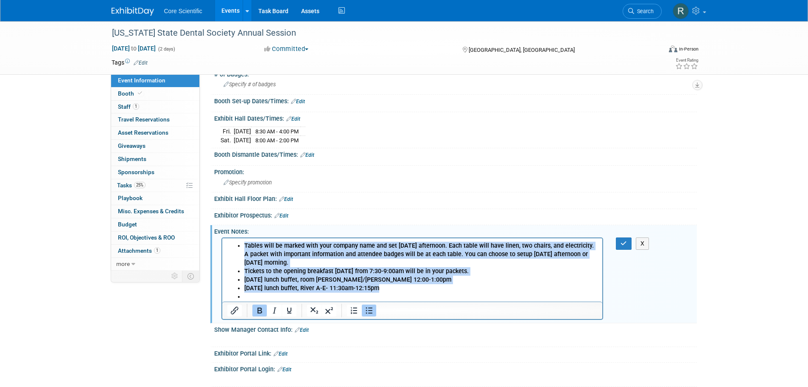
drag, startPoint x: 381, startPoint y: 294, endPoint x: 237, endPoint y: 244, distance: 152.7
click at [237, 244] on ul "Tables will be marked with your company name and set Thursday afternoon. Each t…" at bounding box center [412, 271] width 371 height 60
click at [262, 311] on icon "Bold" at bounding box center [260, 310] width 5 height 6
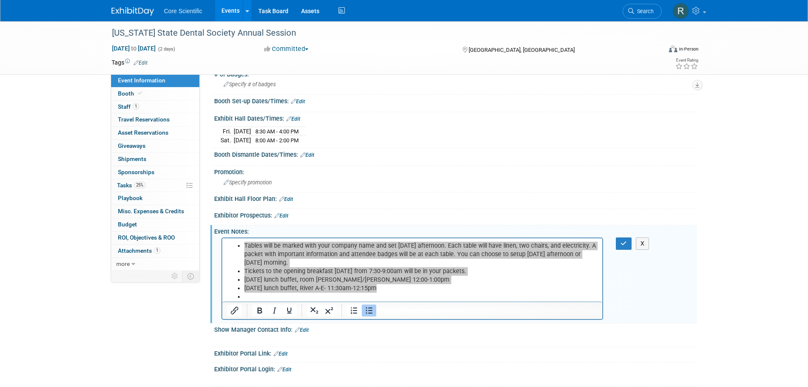
click at [461, 352] on div "Exhibitor Portal Link: Edit" at bounding box center [455, 352] width 483 height 11
click at [498, 350] on div "Exhibitor Portal Link: Edit" at bounding box center [455, 352] width 483 height 11
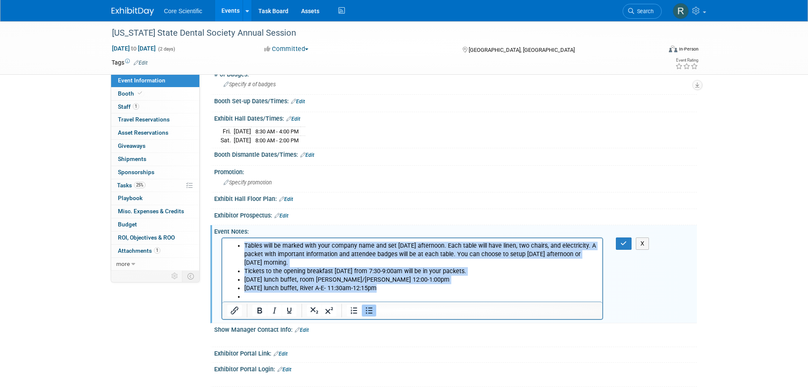
click at [413, 292] on li "Rich Text Area. Press ALT-0 for help." at bounding box center [421, 296] width 354 height 8
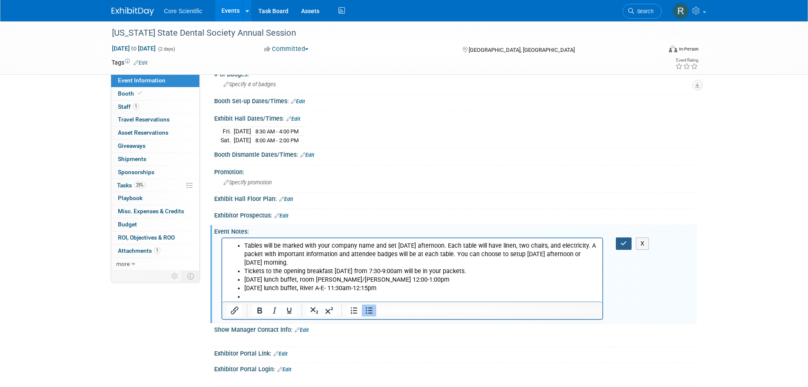
click at [629, 243] on button "button" at bounding box center [624, 243] width 16 height 12
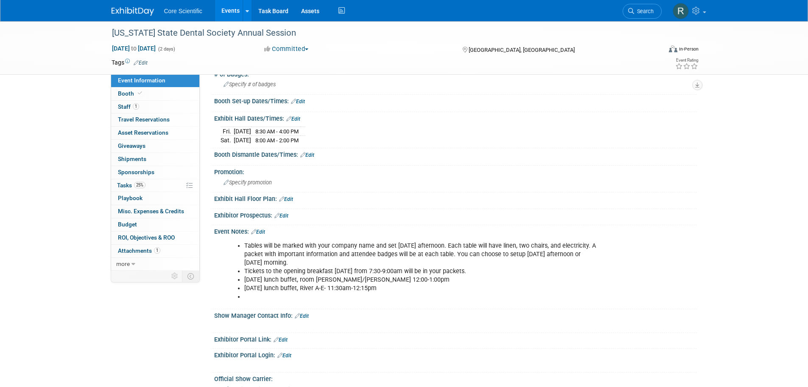
click at [322, 298] on li at bounding box center [421, 296] width 354 height 8
click at [320, 292] on li at bounding box center [421, 296] width 354 height 8
click at [260, 230] on link "Edit" at bounding box center [258, 232] width 14 height 6
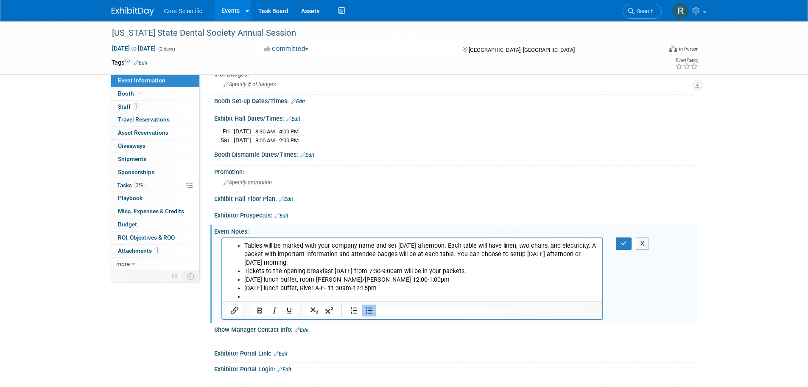
click at [267, 292] on li "Rich Text Area. Press ALT-0 for help." at bounding box center [421, 296] width 354 height 8
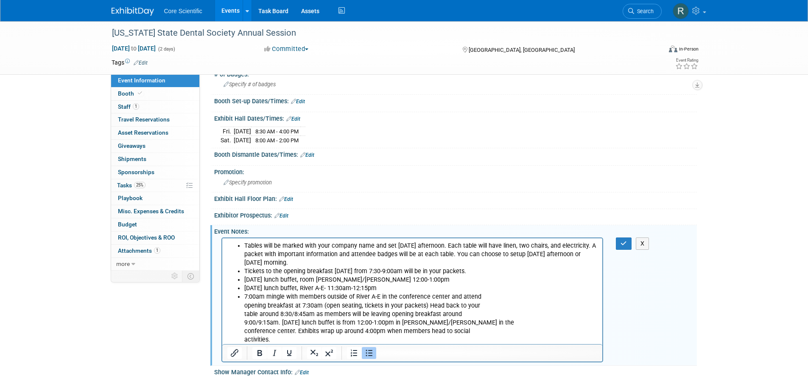
click at [244, 243] on li "Tables will be marked with your company name and set [DATE] afternoon. Each tab…" at bounding box center [421, 253] width 354 height 25
click at [306, 155] on link "Edit" at bounding box center [307, 155] width 14 height 6
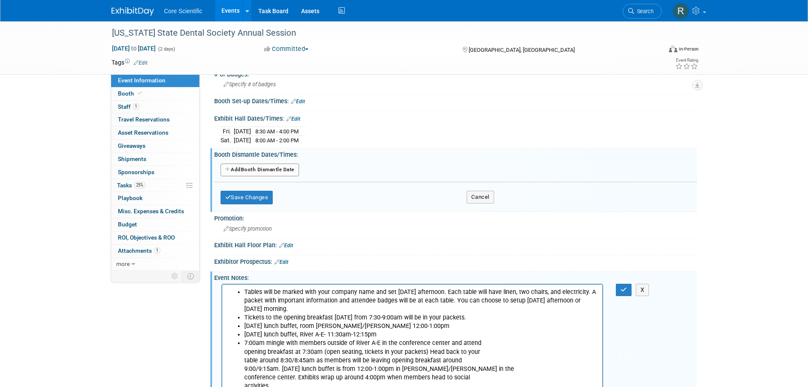
click at [240, 169] on button "Add Another Booth Dismantle Date" at bounding box center [260, 169] width 78 height 13
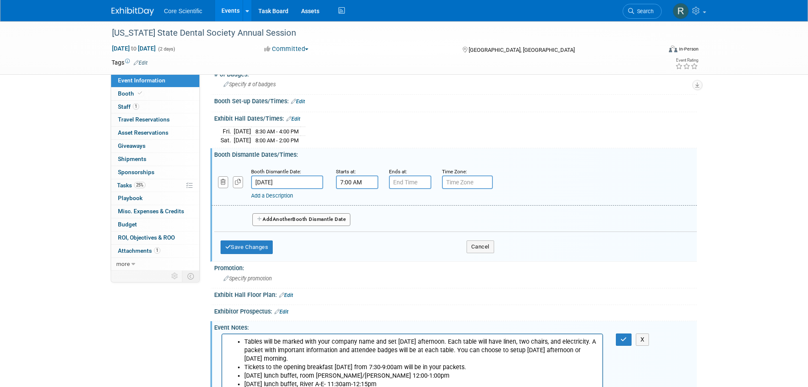
click at [362, 180] on input "7:00 AM" at bounding box center [357, 182] width 42 height 14
click at [355, 219] on span "07" at bounding box center [356, 220] width 16 height 15
click at [404, 199] on td "02" at bounding box center [405, 203] width 27 height 23
type input "2:00 AM"
type input "7:00 PM"
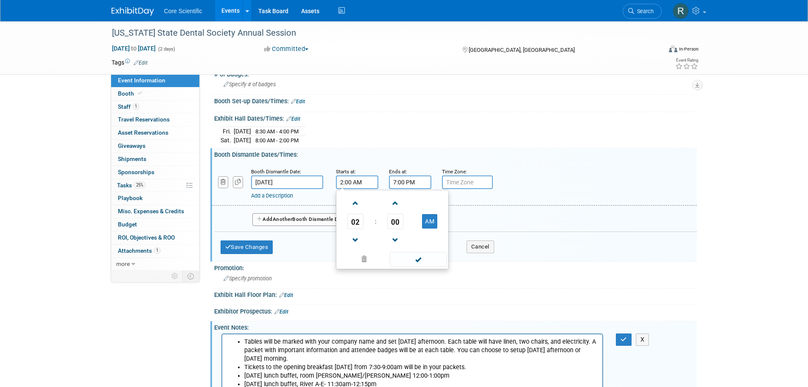
click at [404, 185] on input "7:00 PM" at bounding box center [410, 182] width 42 height 14
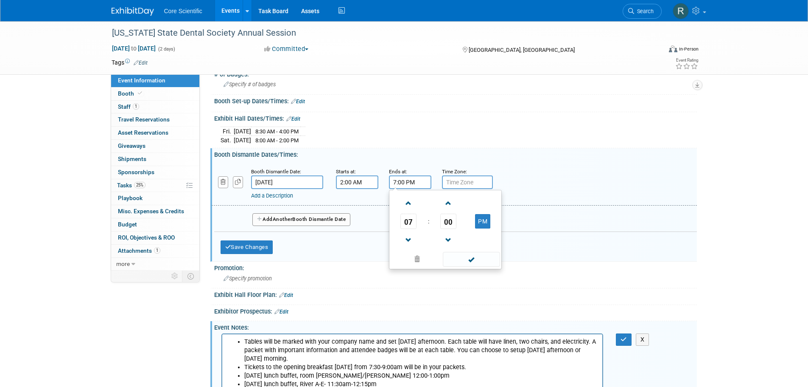
click at [404, 185] on input "7:00 PM" at bounding box center [410, 182] width 42 height 14
click at [467, 257] on span at bounding box center [471, 259] width 57 height 15
type input "7:00 PM"
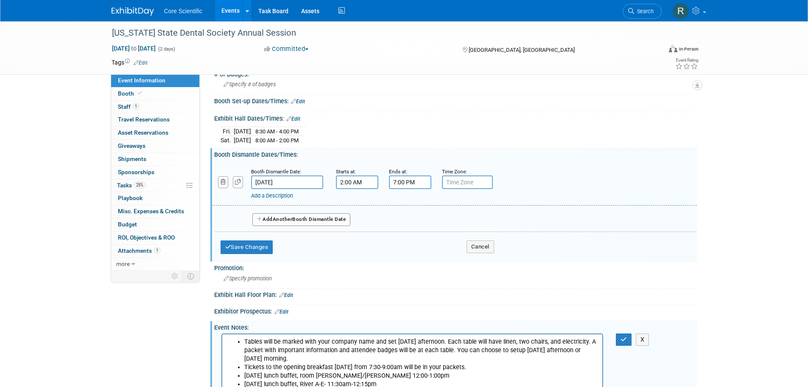
click at [417, 182] on input "7:00 PM" at bounding box center [410, 182] width 42 height 14
click at [420, 263] on span at bounding box center [417, 259] width 51 height 15
click at [550, 208] on div "Add Another Booth Dismantle Date" at bounding box center [455, 216] width 483 height 22
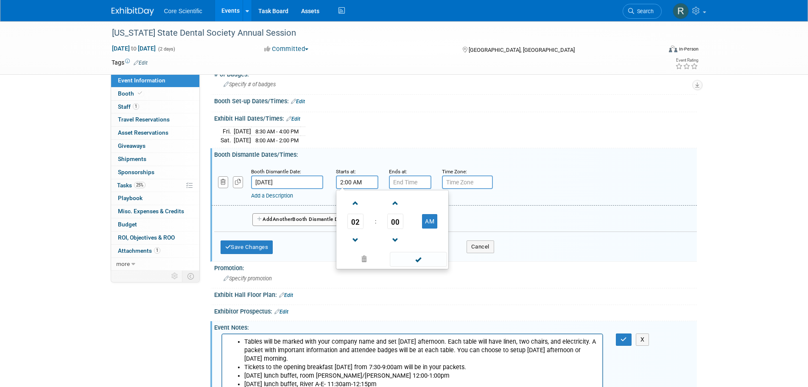
click at [356, 188] on input "2:00 AM" at bounding box center [357, 182] width 42 height 14
click at [429, 225] on button "AM" at bounding box center [429, 221] width 15 height 14
type input "2:00 PM"
click at [421, 250] on td at bounding box center [430, 240] width 34 height 22
click at [426, 260] on span at bounding box center [418, 259] width 57 height 15
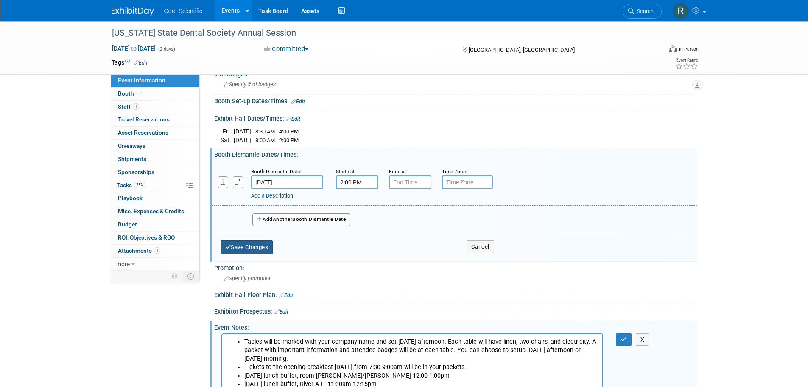
click at [244, 249] on button "Save Changes" at bounding box center [247, 247] width 53 height 14
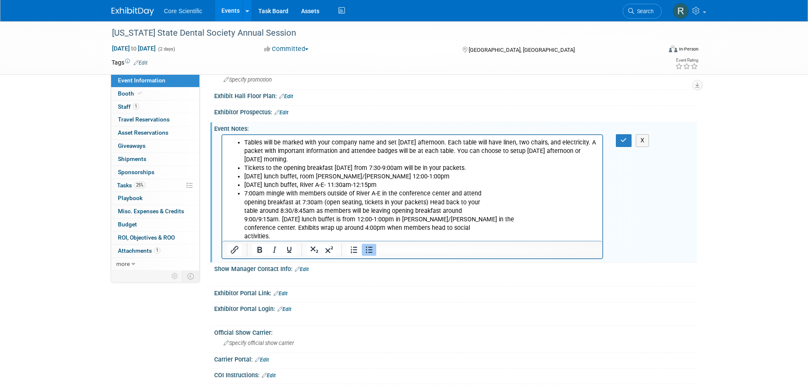
scroll to position [255, 0]
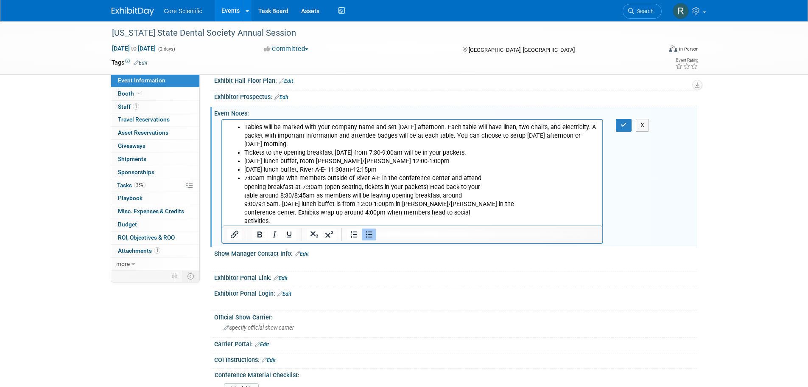
click at [275, 220] on p "activities." at bounding box center [421, 221] width 354 height 8
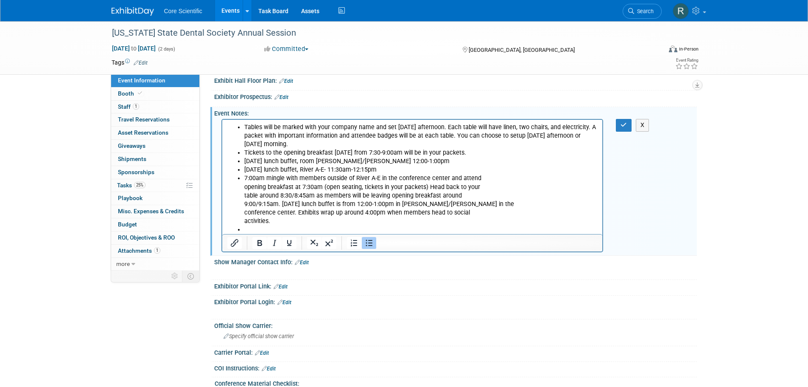
click at [265, 176] on p "7:00am mingle with members outside of River A-E in the conference center and at…" at bounding box center [421, 195] width 354 height 42
click at [244, 177] on p "7:00am mingle with members outside of River A-E in the conference center and at…" at bounding box center [421, 195] width 354 height 42
click at [294, 224] on p "activities." at bounding box center [421, 221] width 354 height 8
click at [295, 228] on li "Rich Text Area. Press ALT-0 for help." at bounding box center [421, 229] width 354 height 8
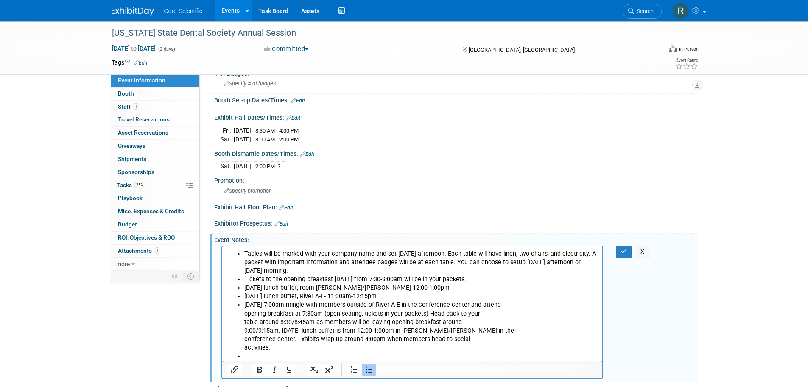
scroll to position [127, 0]
click at [620, 256] on button "button" at bounding box center [624, 252] width 16 height 12
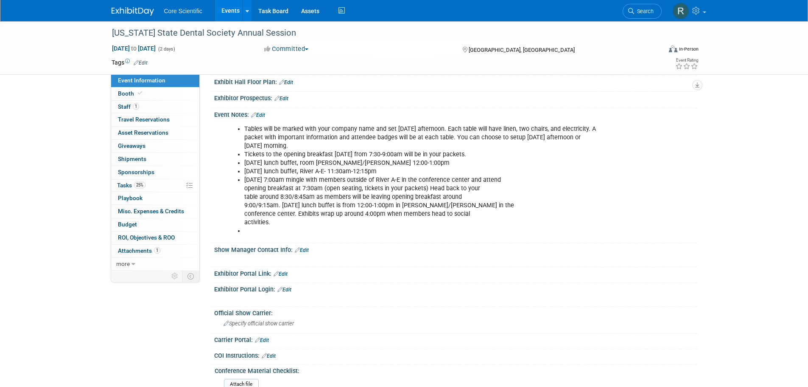
scroll to position [255, 0]
click at [279, 225] on li at bounding box center [421, 229] width 354 height 8
click at [261, 111] on link "Edit" at bounding box center [258, 114] width 14 height 6
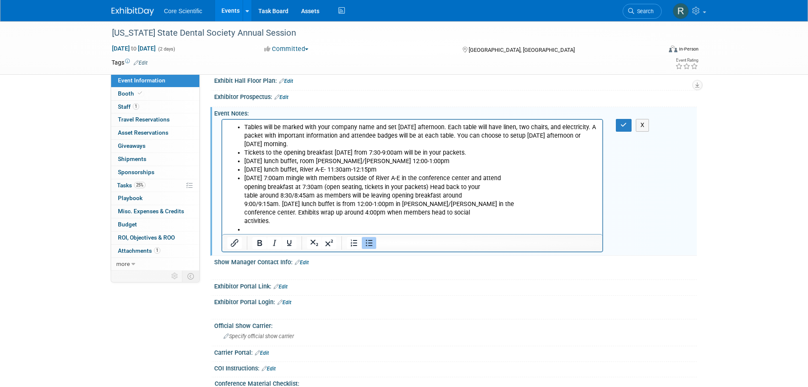
scroll to position [0, 0]
click at [252, 232] on li "Rich Text Area. Press ALT-0 for help." at bounding box center [421, 229] width 354 height 8
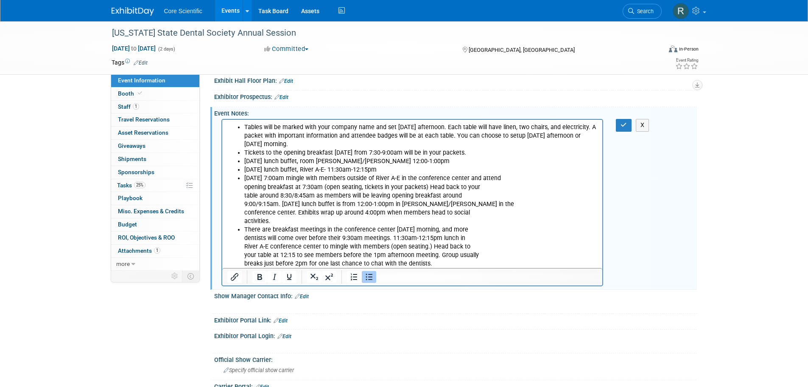
click at [527, 250] on li "There are breakfast meetings in the conference center on Saturday morning, and …" at bounding box center [421, 246] width 354 height 42
click at [522, 260] on li "There are breakfast meetings in the conference center on Saturday morning, and …" at bounding box center [421, 246] width 354 height 42
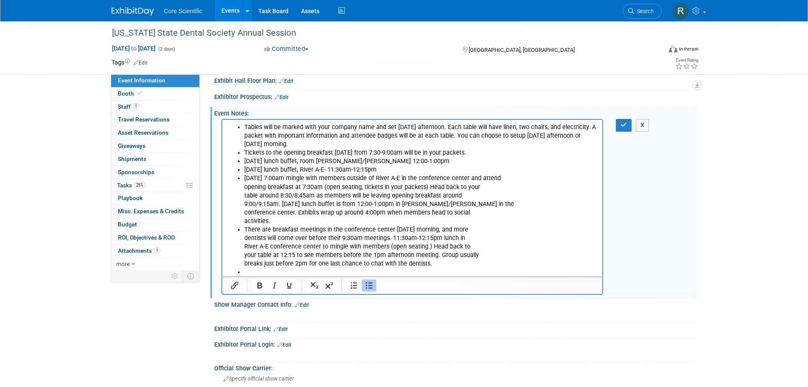
click at [331, 268] on li "Rich Text Area. Press ALT-0 for help." at bounding box center [421, 272] width 354 height 8
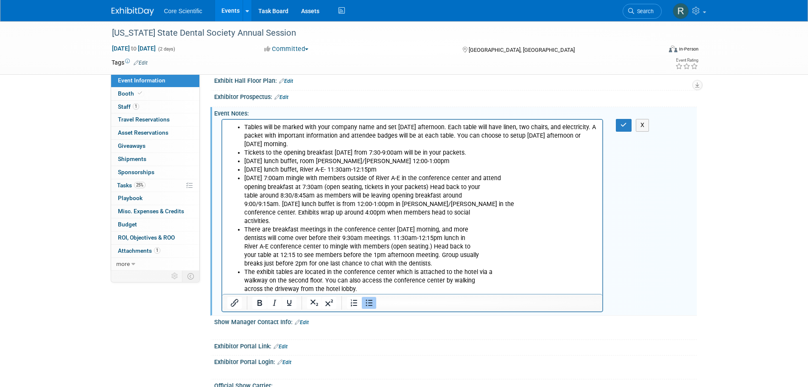
click at [368, 289] on li "The exhibit tables are located in the conference center which is attached to th…" at bounding box center [421, 280] width 354 height 25
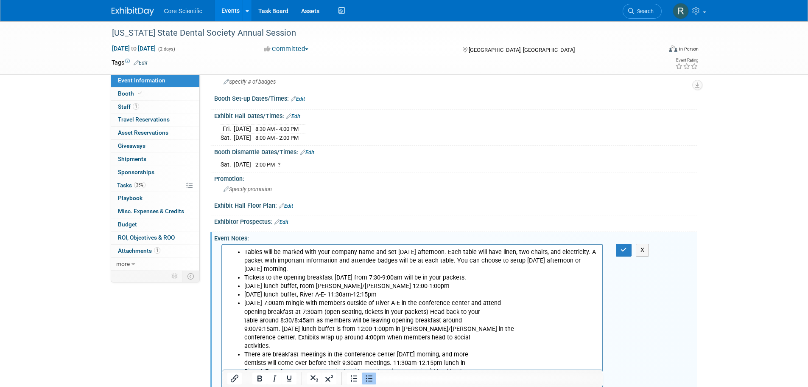
scroll to position [127, 0]
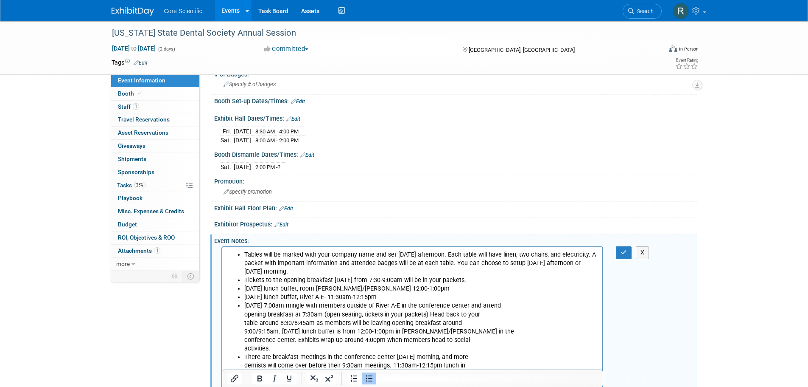
click at [248, 253] on li "Tables will be marked with your company name and set [DATE] afternoon. Each tab…" at bounding box center [421, 262] width 354 height 25
click at [244, 253] on li "Tables will be marked with your company name and set [DATE] afternoon. Each tab…" at bounding box center [421, 262] width 354 height 25
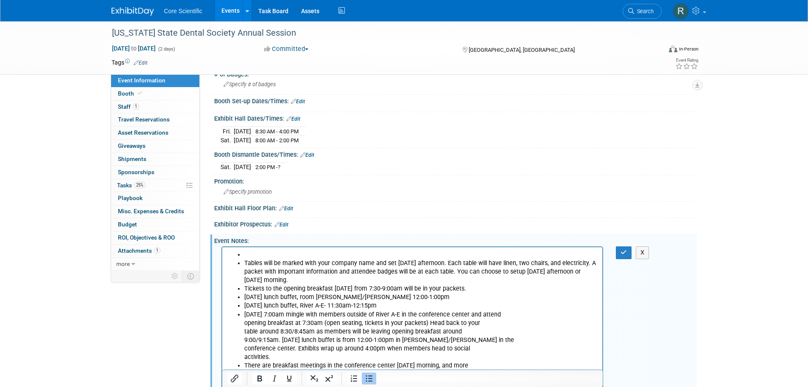
click at [244, 253] on li "Rich Text Area. Press ALT-0 for help." at bounding box center [421, 254] width 354 height 8
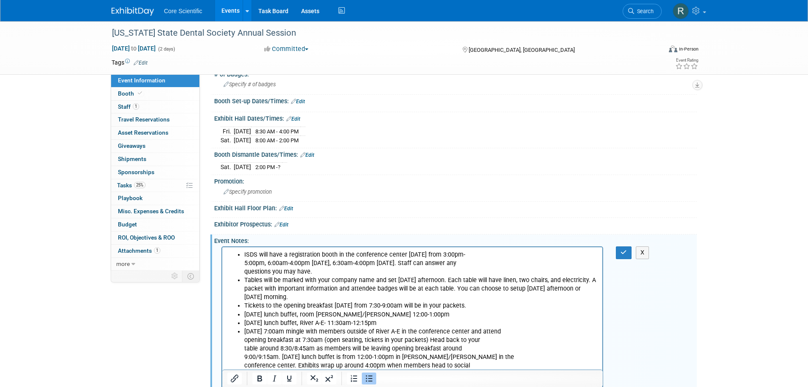
click at [385, 282] on li "Tables will be marked with your company name and set [DATE] afternoon. Each tab…" at bounding box center [421, 288] width 354 height 25
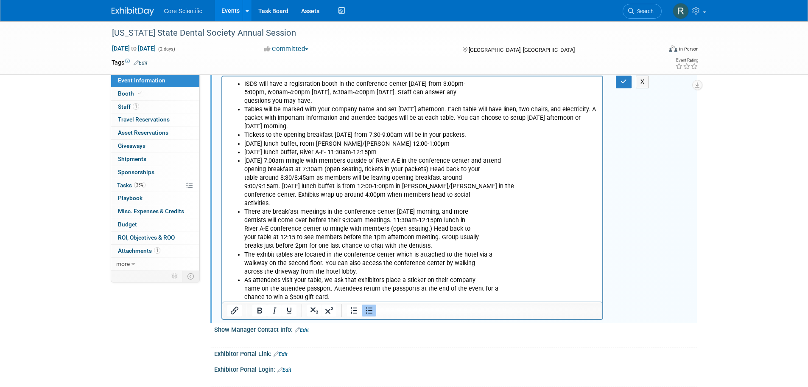
scroll to position [297, 0]
click at [343, 299] on li "As attendees visit your table, we ask that exhibitors place a sticker on their …" at bounding box center [421, 289] width 354 height 25
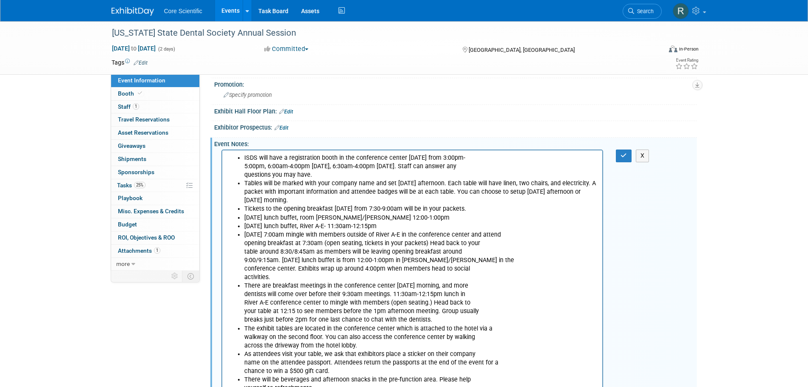
scroll to position [170, 0]
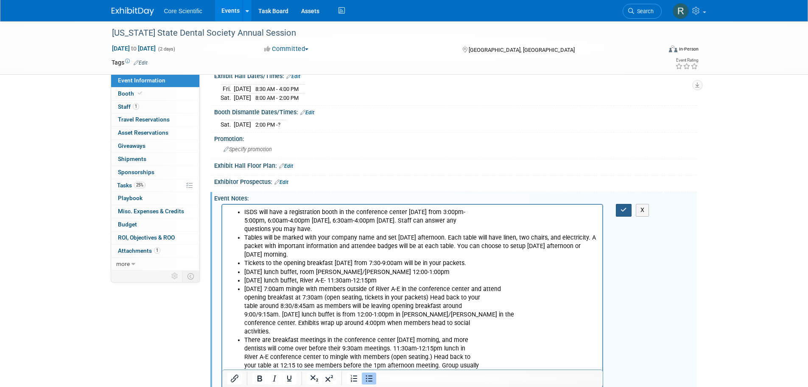
drag, startPoint x: 620, startPoint y: 205, endPoint x: 615, endPoint y: 209, distance: 6.1
click at [620, 205] on button "button" at bounding box center [624, 210] width 16 height 12
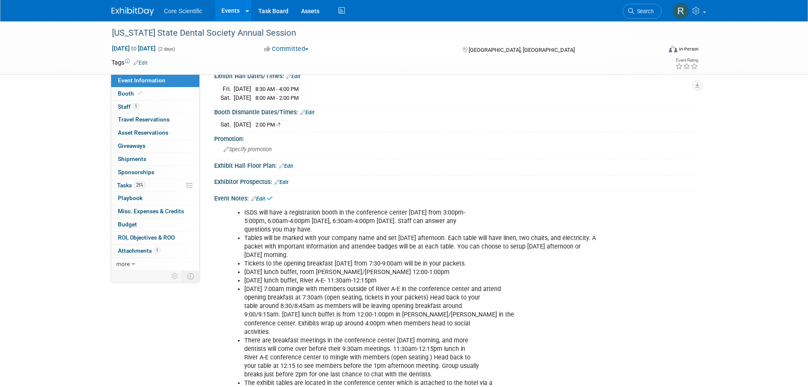
click at [289, 163] on link "Edit" at bounding box center [286, 166] width 14 height 6
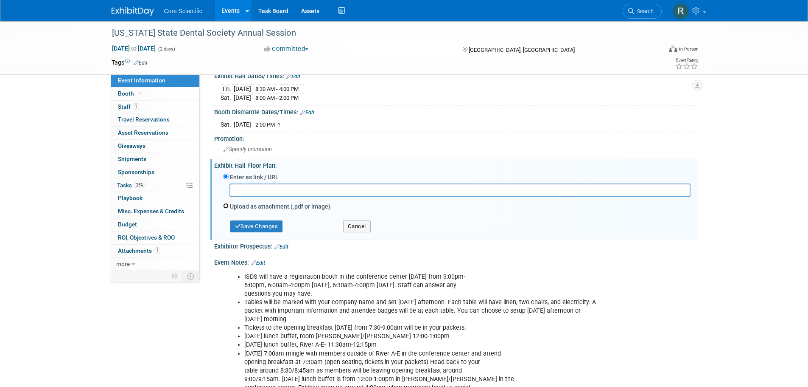
click at [225, 206] on input "Upload as attachment (.pdf or image)" at bounding box center [226, 206] width 6 height 6
radio input "true"
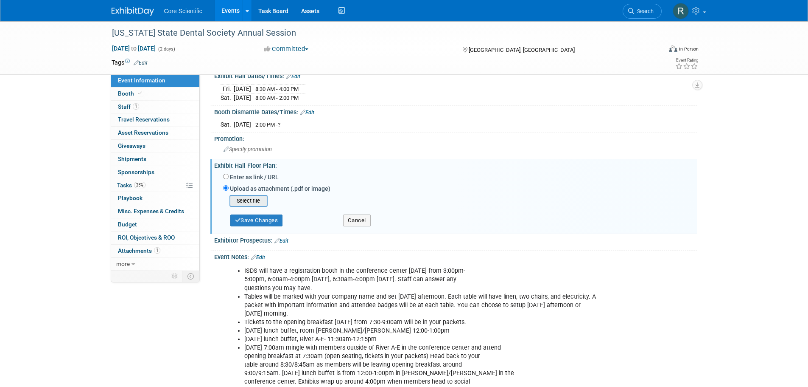
click at [244, 199] on input "file" at bounding box center [216, 201] width 101 height 10
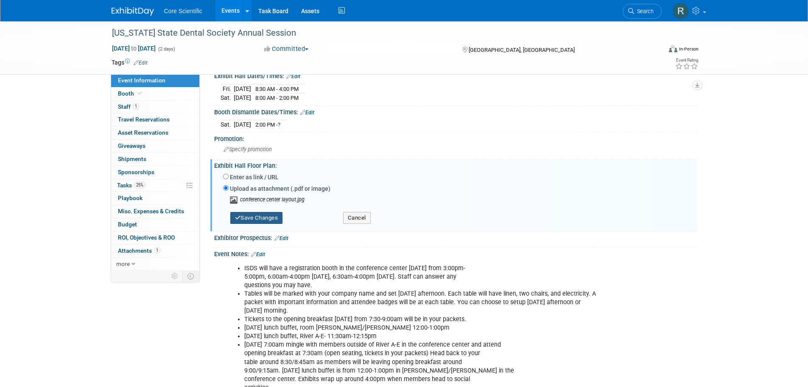
click at [274, 221] on button "Save Changes" at bounding box center [256, 218] width 53 height 12
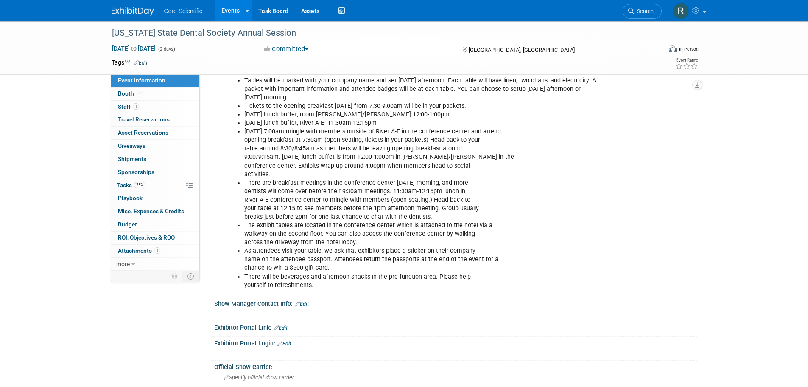
scroll to position [382, 0]
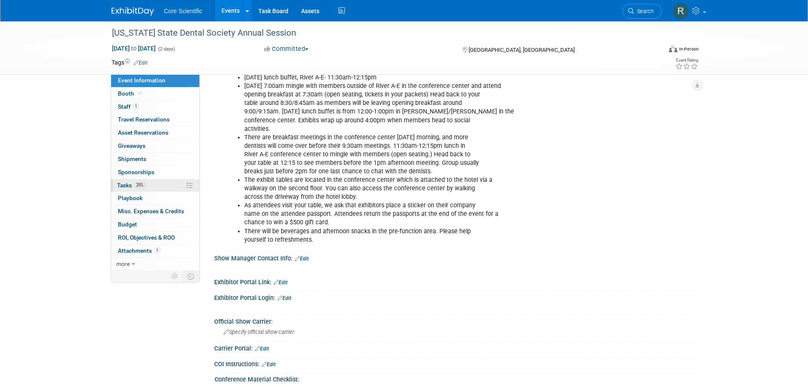
click at [125, 183] on span "Tasks 25%" at bounding box center [131, 185] width 28 height 7
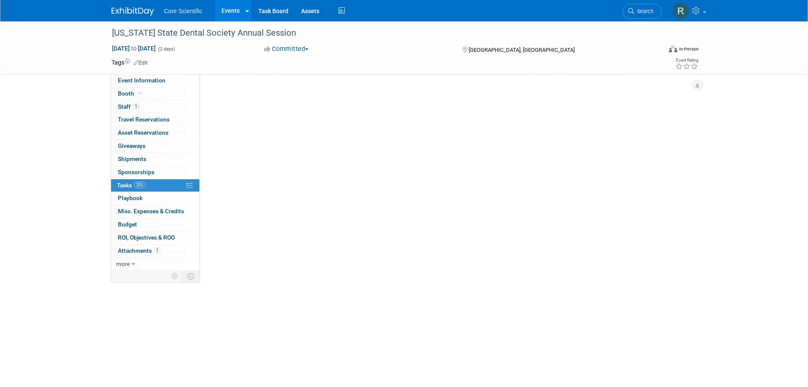
scroll to position [0, 0]
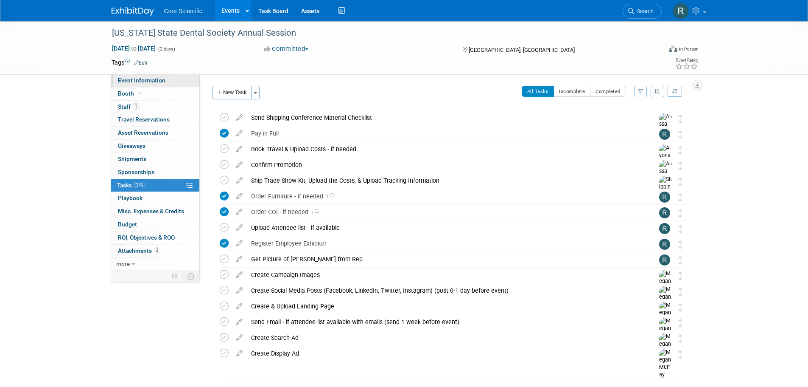
click at [146, 84] on link "Event Information" at bounding box center [155, 80] width 88 height 13
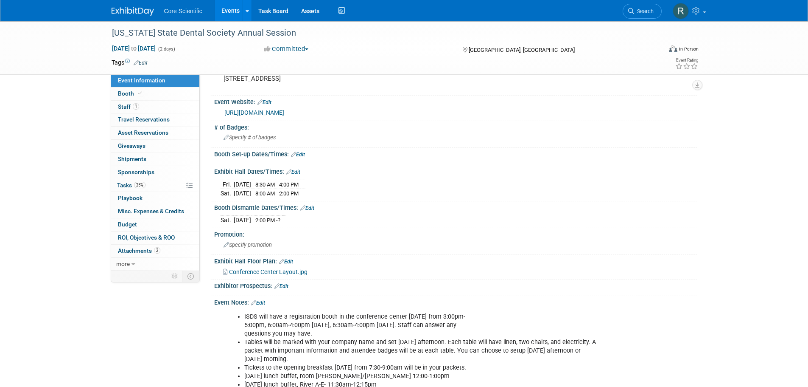
scroll to position [85, 0]
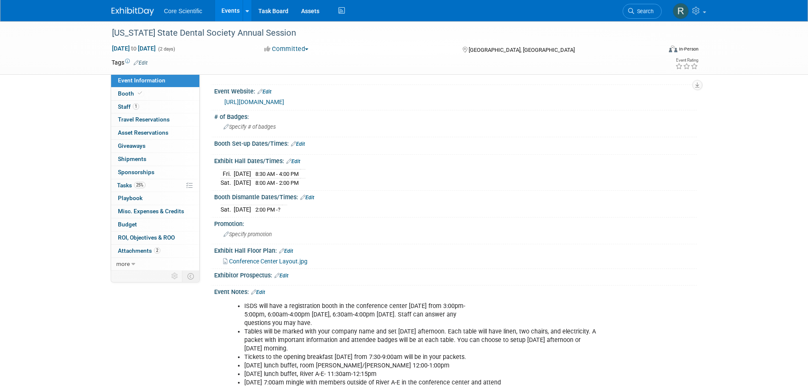
click at [137, 10] on img at bounding box center [133, 11] width 42 height 8
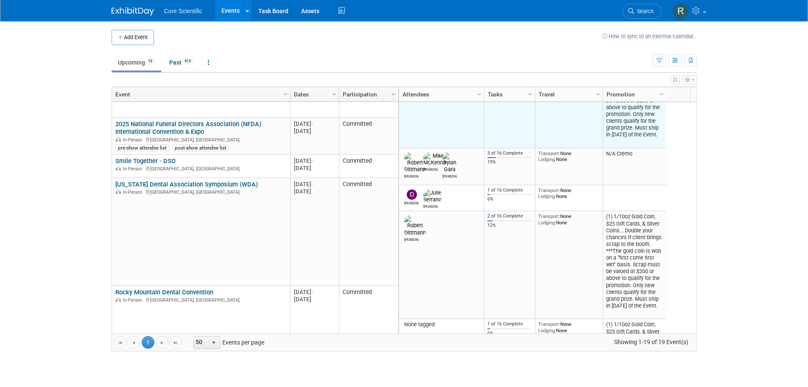
scroll to position [382, 0]
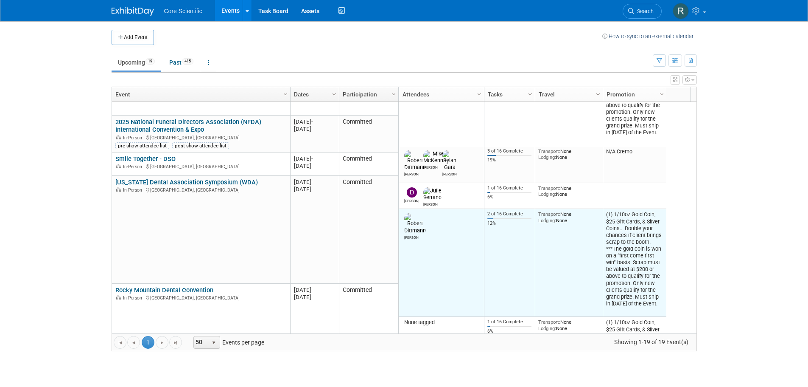
drag, startPoint x: 632, startPoint y: 278, endPoint x: 606, endPoint y: 180, distance: 101.0
click at [606, 209] on td "(1) 1/10oz Gold Coin, $25 Gift Cards, & Silver Coins... Double your chances if …" at bounding box center [635, 263] width 64 height 108
copy td "(1) 1/10oz Gold Coin, $25 Gift Cards, & Silver Coins... Double your chances if …"
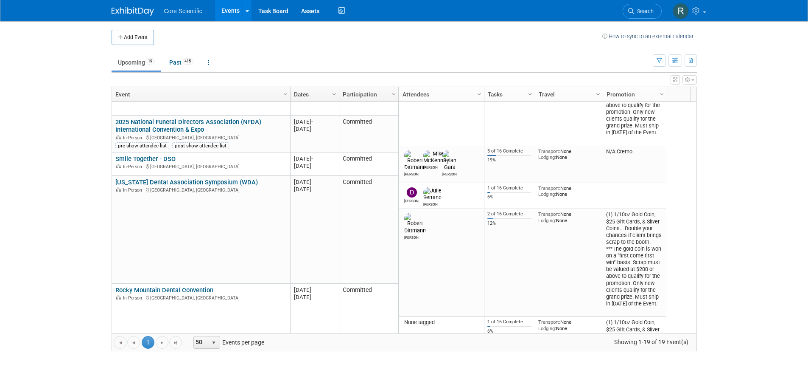
click at [733, 227] on body "Core Scientific Events Add Event Bulk Upload Events Shareable Event Boards Rece…" at bounding box center [404, 193] width 808 height 387
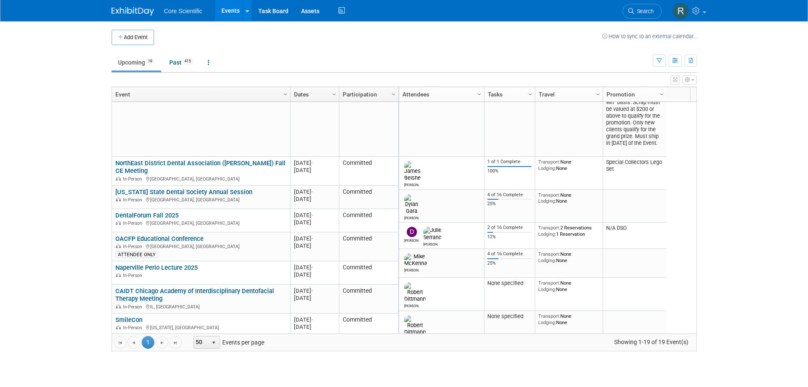
scroll to position [0, 0]
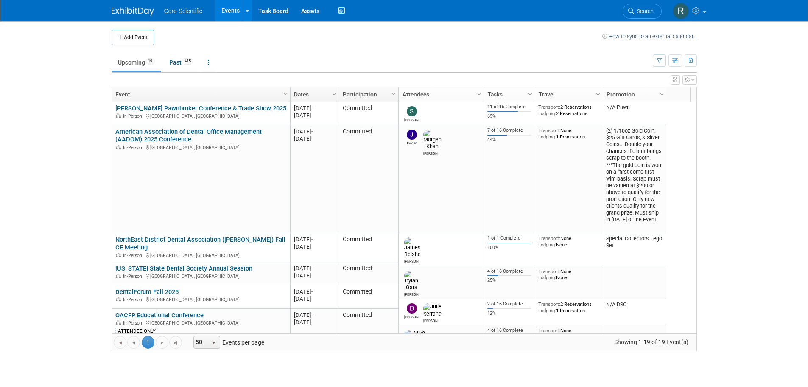
click at [149, 8] on img at bounding box center [133, 11] width 42 height 8
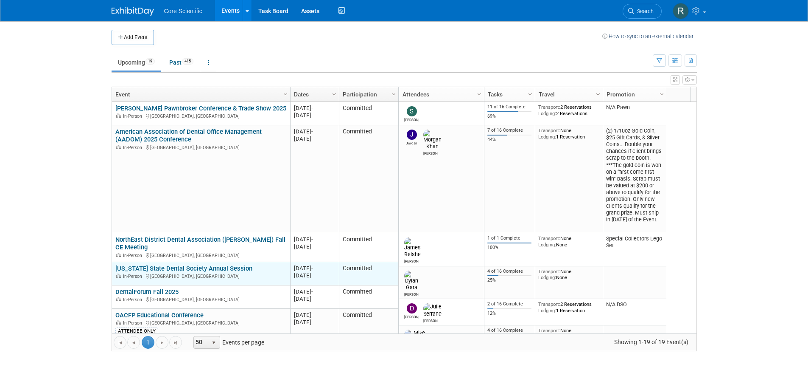
click at [213, 268] on link "[US_STATE] State Dental Society Annual Session" at bounding box center [183, 268] width 137 height 8
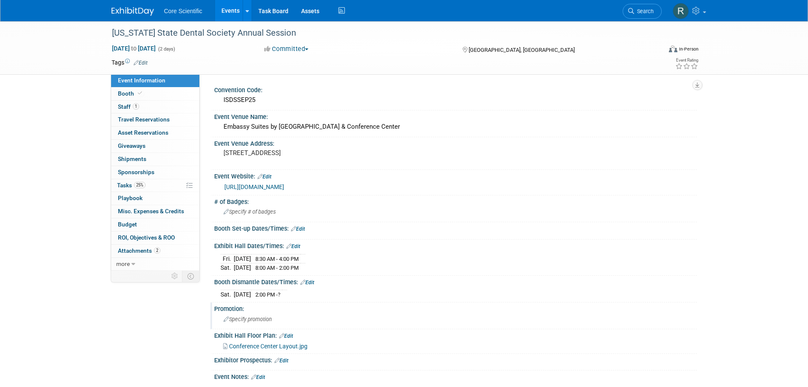
click at [256, 320] on span "Specify promotion" at bounding box center [248, 319] width 48 height 6
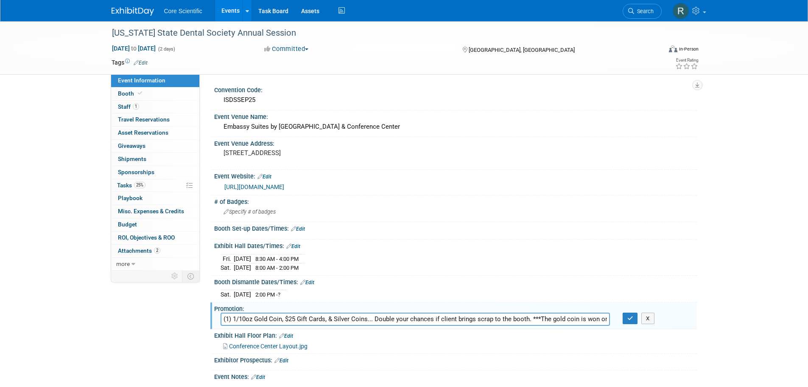
scroll to position [0, 510]
type input "(1) 1/10oz Gold Coin, $25 Gift Cards, & Silver Coins... Double your chances if …"
click at [633, 320] on button "button" at bounding box center [630, 318] width 15 height 12
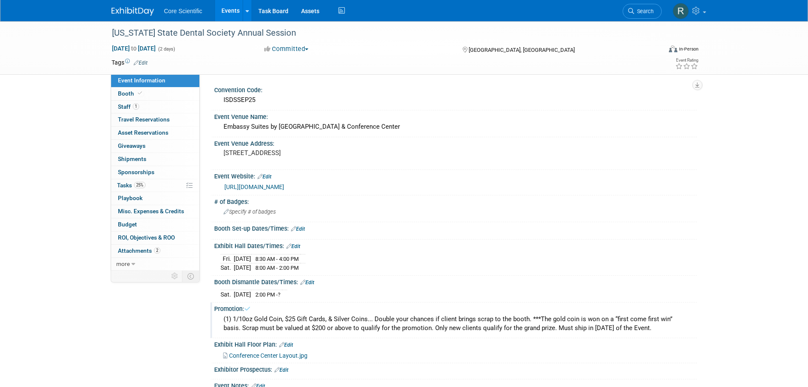
click at [474, 241] on div "Exhibit Hall Dates/Times: Edit" at bounding box center [455, 244] width 483 height 11
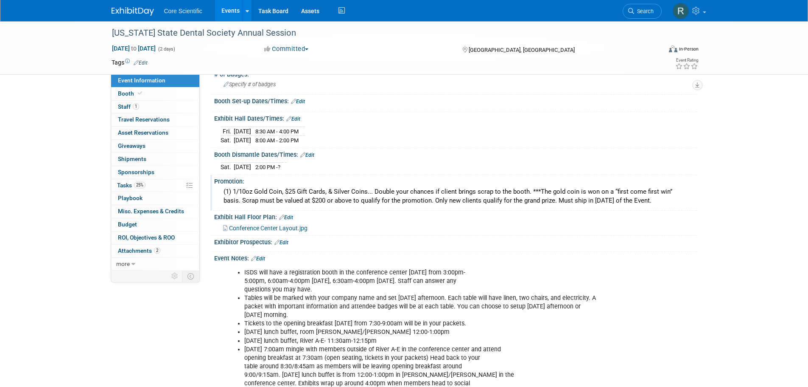
scroll to position [85, 0]
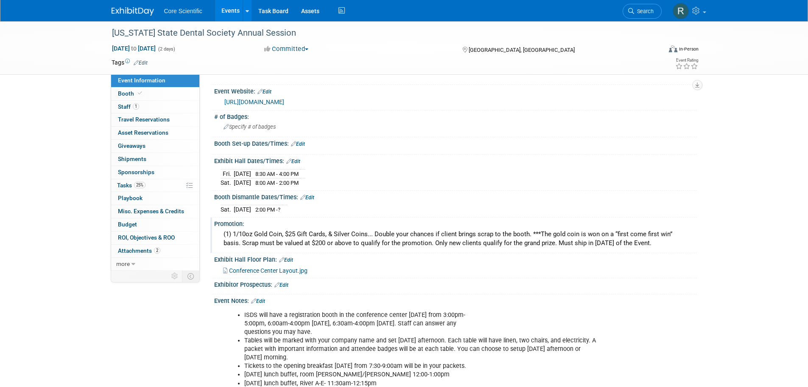
click at [304, 146] on link "Edit" at bounding box center [298, 144] width 14 height 6
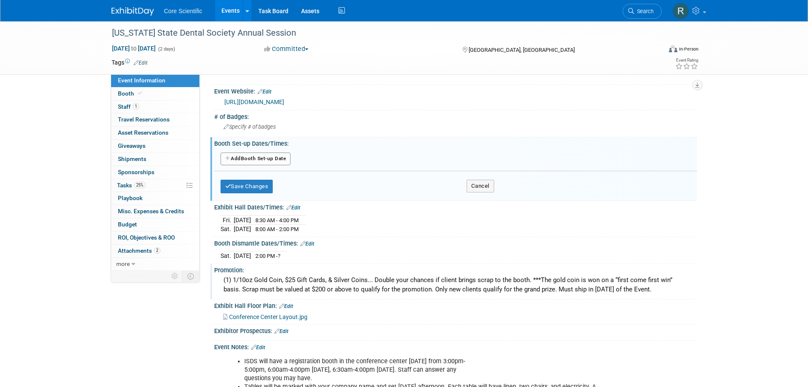
click at [394, 232] on div "[DATE] 8:30 AM - 4:00 PM [DATE] 8:00 AM - 2:00 PM" at bounding box center [456, 223] width 470 height 20
click at [255, 183] on button "Save Changes" at bounding box center [247, 186] width 53 height 14
